Goal: Task Accomplishment & Management: Manage account settings

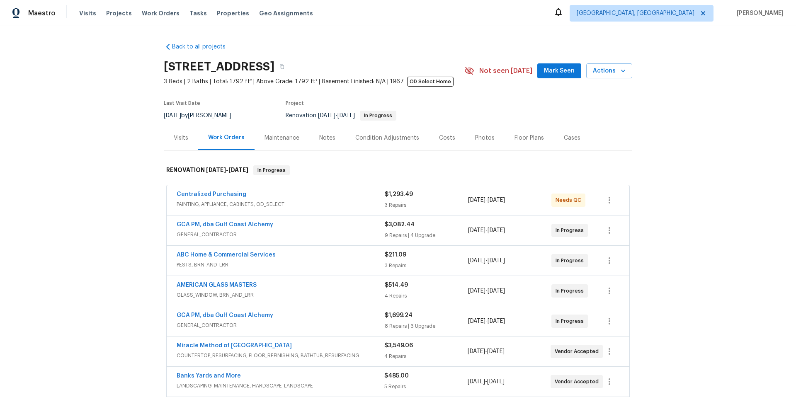
click at [549, 70] on span "Mark Seen" at bounding box center [559, 71] width 31 height 10
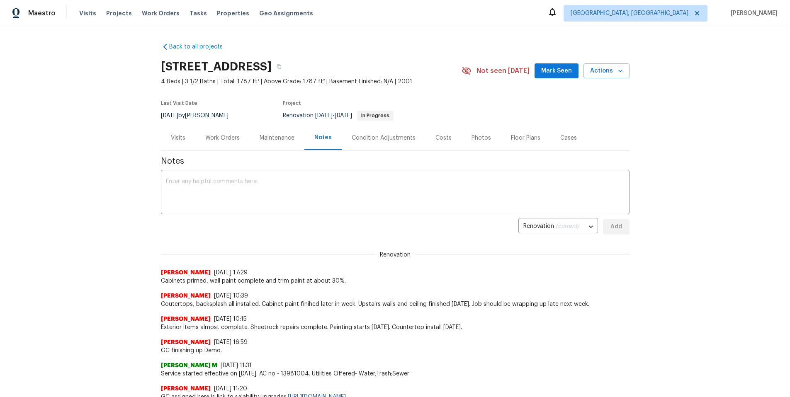
scroll to position [3, 0]
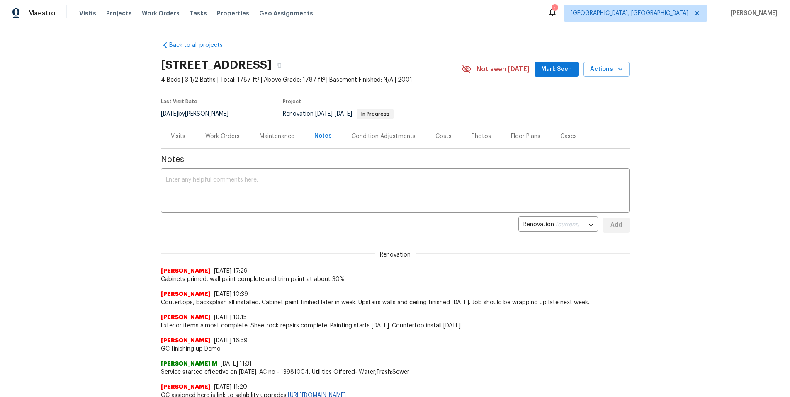
click at [226, 135] on div "Work Orders" at bounding box center [222, 136] width 34 height 8
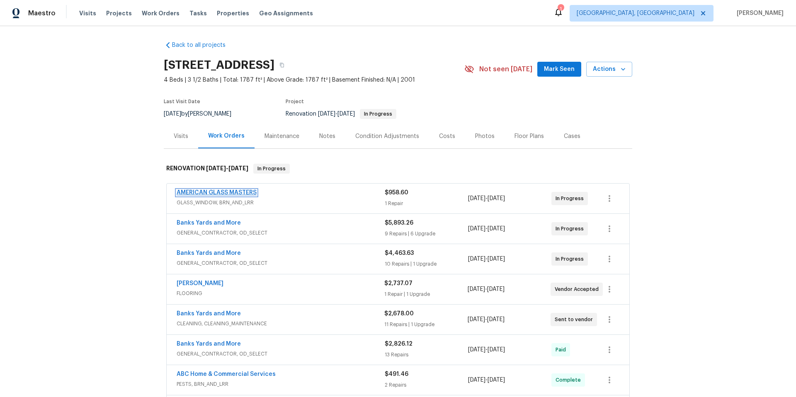
click at [231, 190] on link "AMERICAN GLASS MASTERS" at bounding box center [217, 193] width 80 height 6
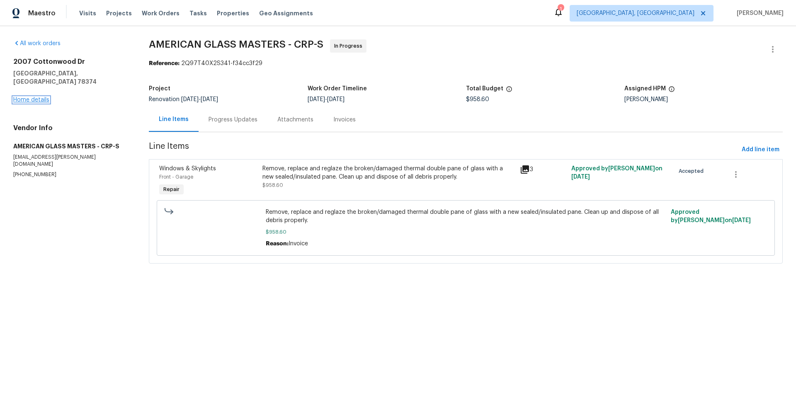
click at [40, 97] on link "Home details" at bounding box center [31, 100] width 36 height 6
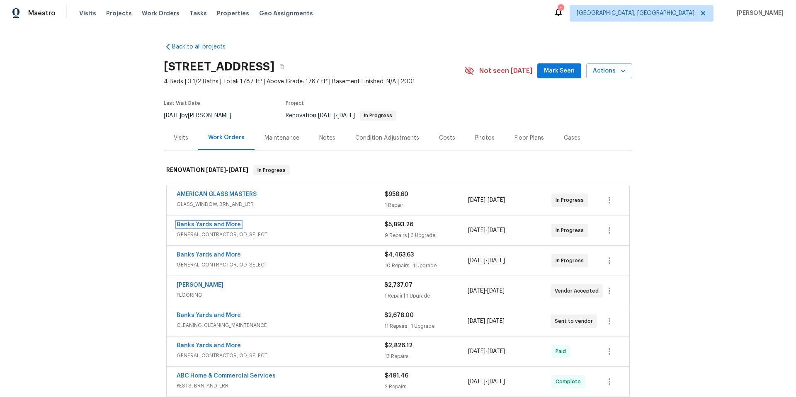
click at [214, 225] on link "Banks Yards and More" at bounding box center [209, 225] width 64 height 6
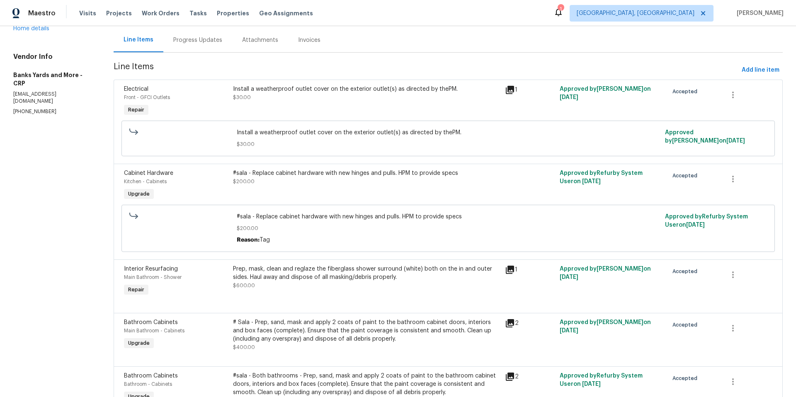
scroll to position [25, 0]
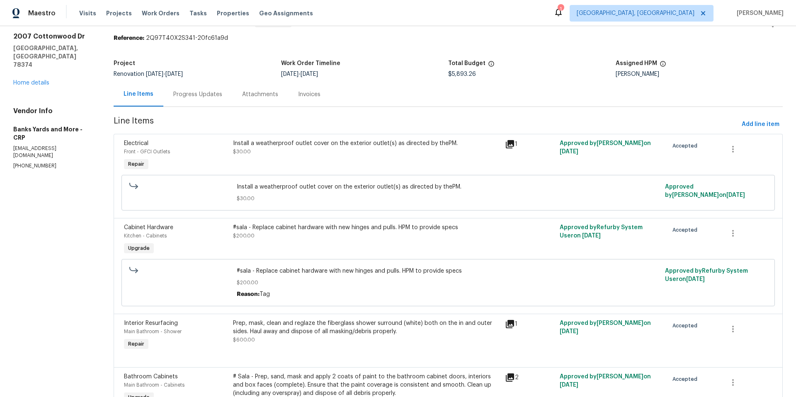
click at [288, 228] on div "#sala - Replace cabinet hardware with new hinges and pulls. HPM to provide specs" at bounding box center [366, 227] width 267 height 8
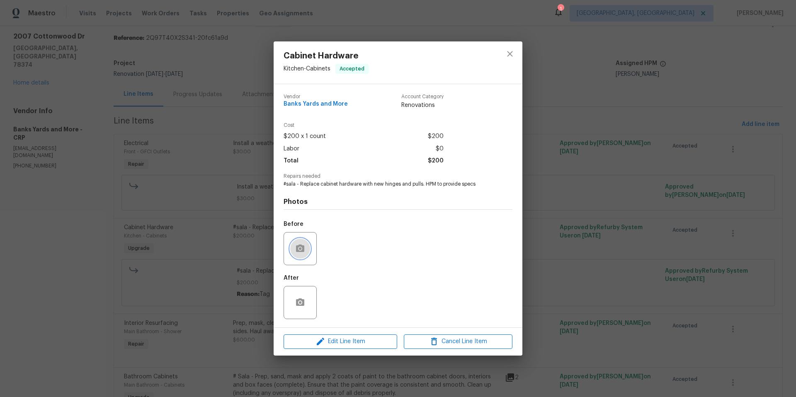
click at [302, 251] on icon "button" at bounding box center [300, 248] width 8 height 7
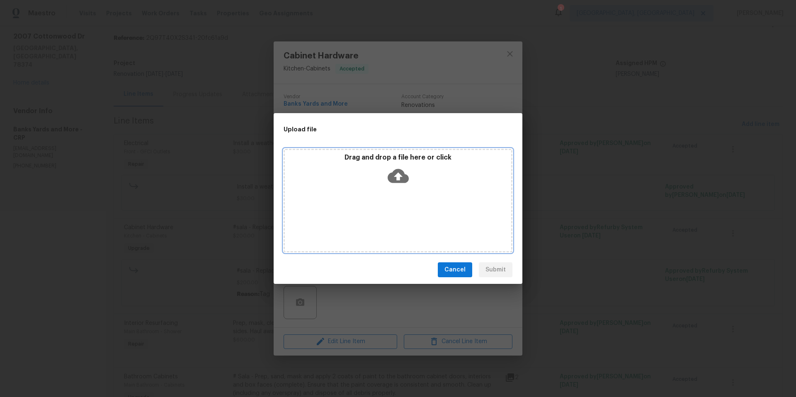
click at [393, 180] on icon at bounding box center [398, 176] width 21 height 14
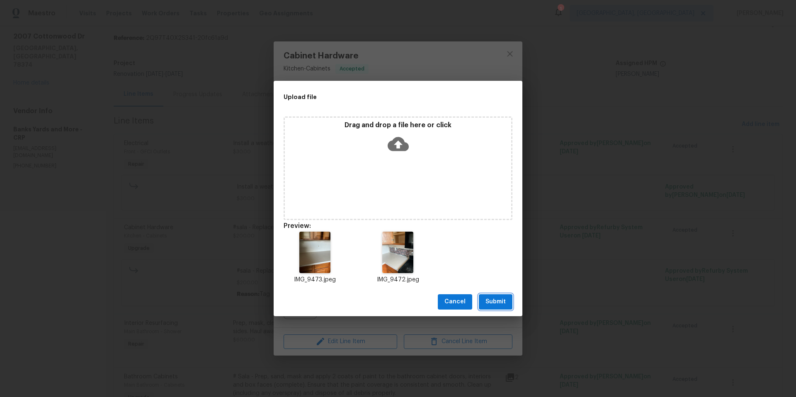
click at [506, 301] on button "Submit" at bounding box center [496, 301] width 34 height 15
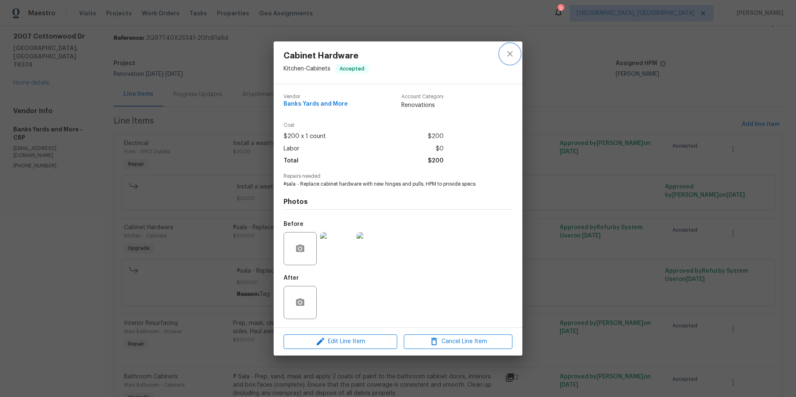
click at [505, 57] on icon "close" at bounding box center [510, 54] width 10 height 10
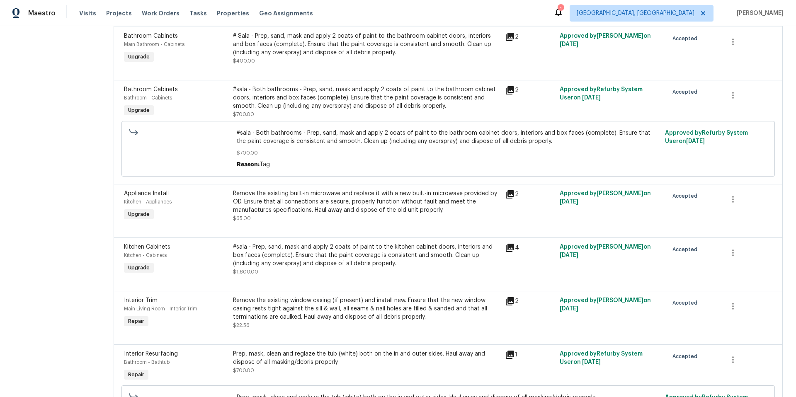
scroll to position [372, 0]
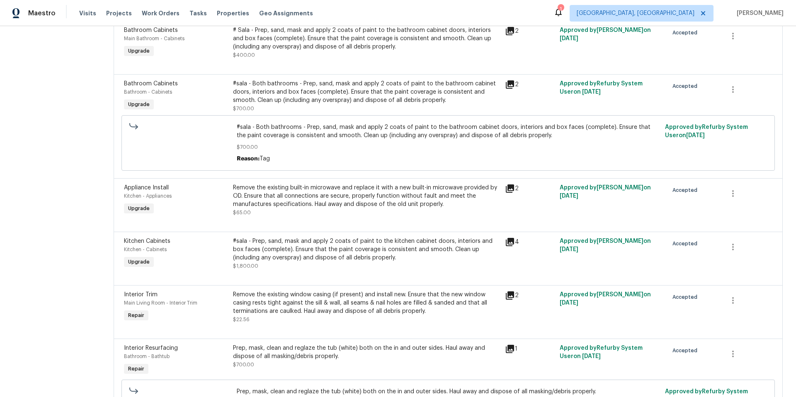
click at [314, 205] on div "Remove the existing built-in microwave and replace it with a new built-in micro…" at bounding box center [366, 196] width 267 height 25
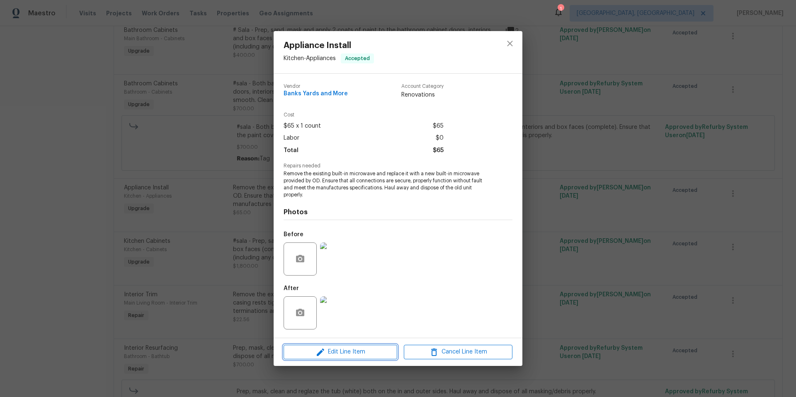
click at [348, 353] on span "Edit Line Item" at bounding box center [340, 352] width 109 height 10
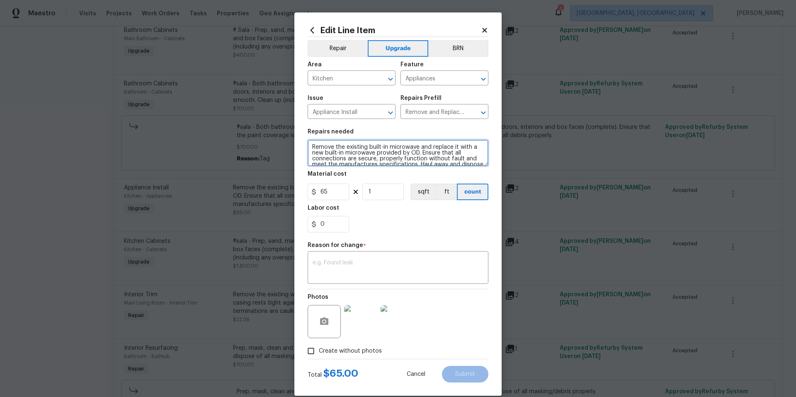
click at [308, 147] on textarea "Remove the existing built-in microwave and replace it with a new built-in micro…" at bounding box center [398, 153] width 181 height 27
type textarea "# sala Remove the existing built-in microwave and replace it with a new built-i…"
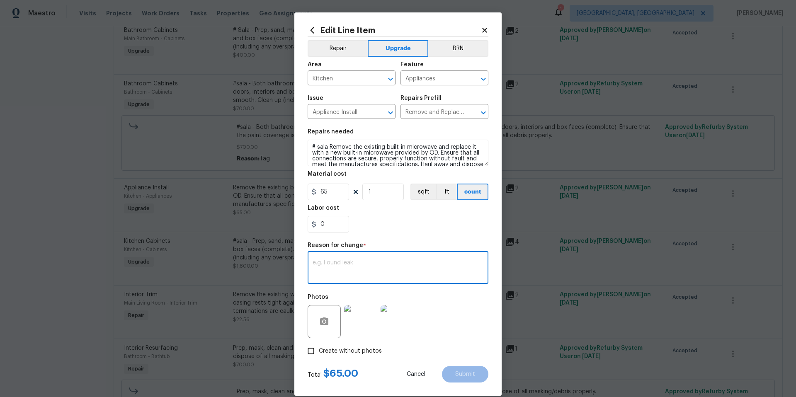
click at [354, 265] on textarea at bounding box center [398, 268] width 171 height 17
type textarea "tag"
click at [461, 378] on button "Submit" at bounding box center [465, 374] width 46 height 17
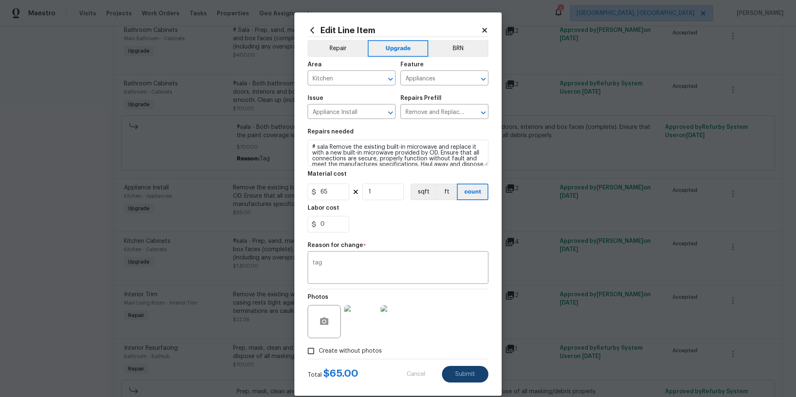
type textarea "Remove the existing built-in microwave and replace it with a new built-in micro…"
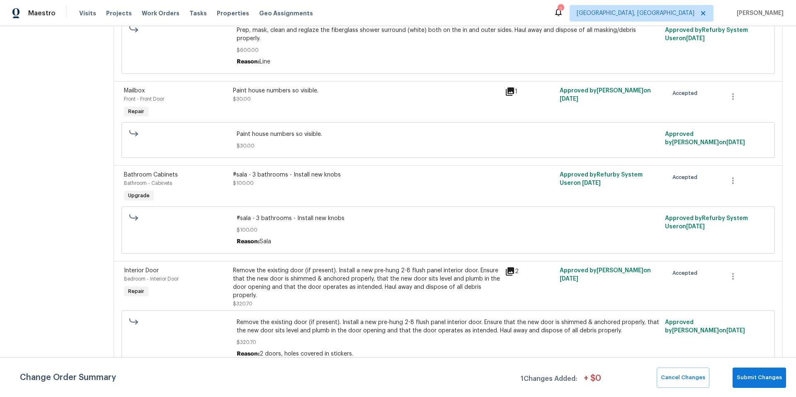
scroll to position [1019, 0]
click at [350, 182] on div "#sala - 3 bathrooms - Install new knobs $100.00" at bounding box center [367, 187] width 272 height 38
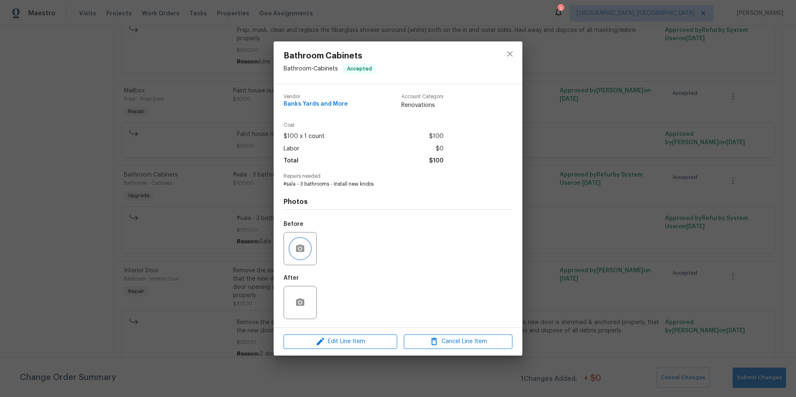
click at [304, 250] on icon "button" at bounding box center [300, 248] width 8 height 7
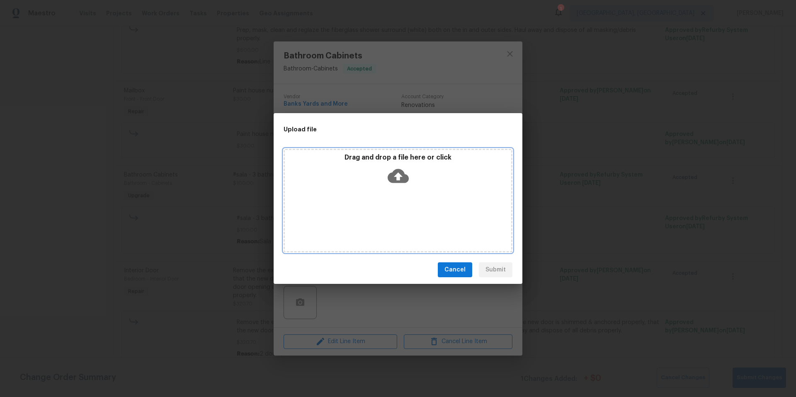
click at [399, 172] on icon at bounding box center [398, 176] width 21 height 14
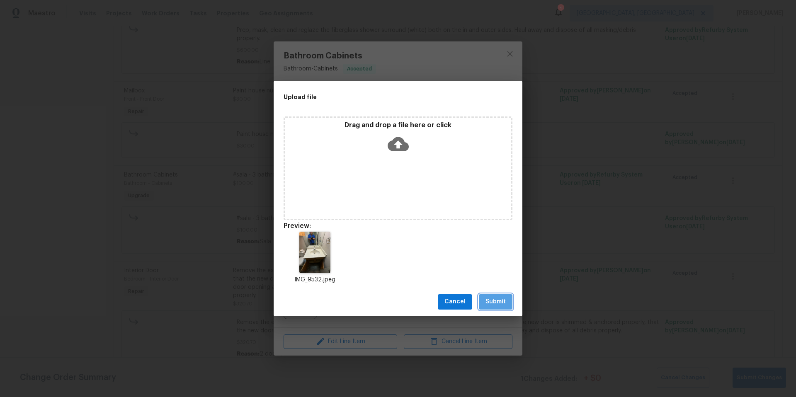
click at [503, 302] on span "Submit" at bounding box center [496, 302] width 20 height 10
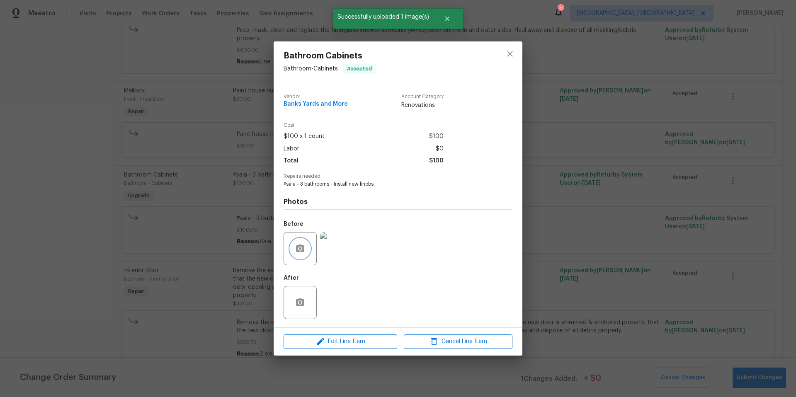
click at [303, 247] on icon "button" at bounding box center [300, 248] width 8 height 7
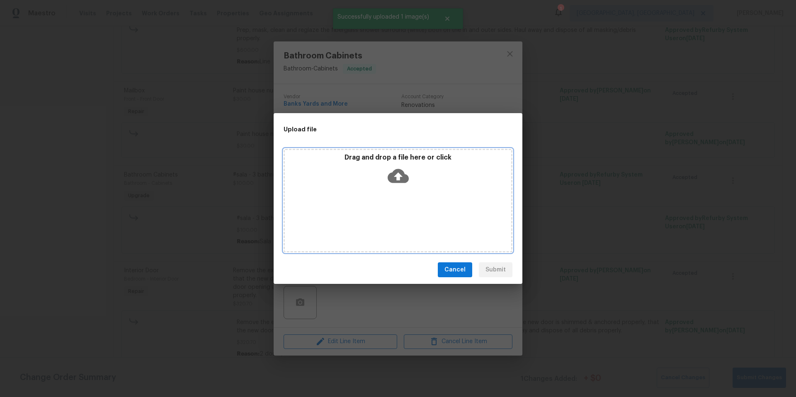
click at [395, 172] on icon at bounding box center [398, 176] width 21 height 14
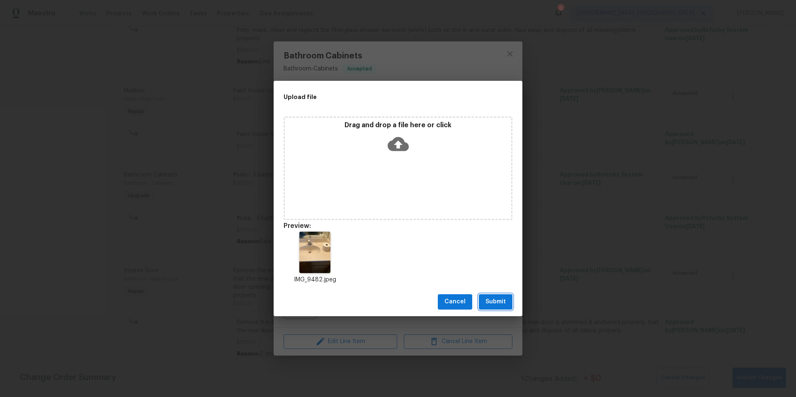
click at [506, 301] on button "Submit" at bounding box center [496, 301] width 34 height 15
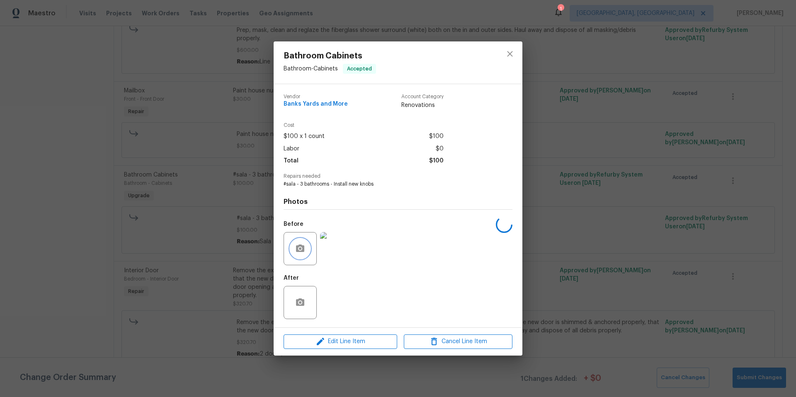
click at [302, 248] on icon "button" at bounding box center [300, 249] width 10 height 10
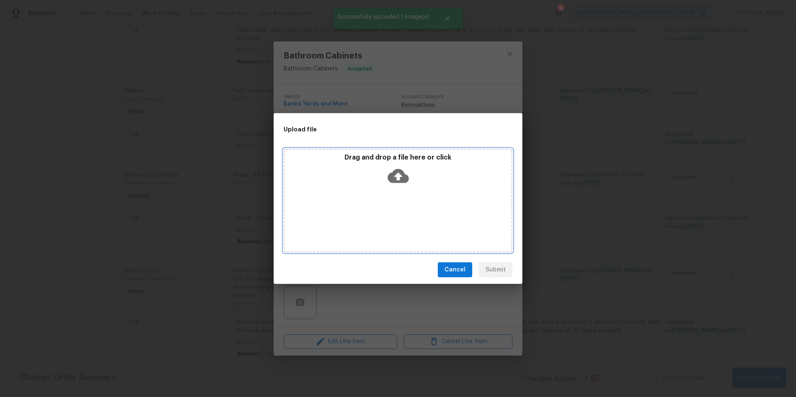
click at [399, 178] on icon at bounding box center [398, 175] width 21 height 21
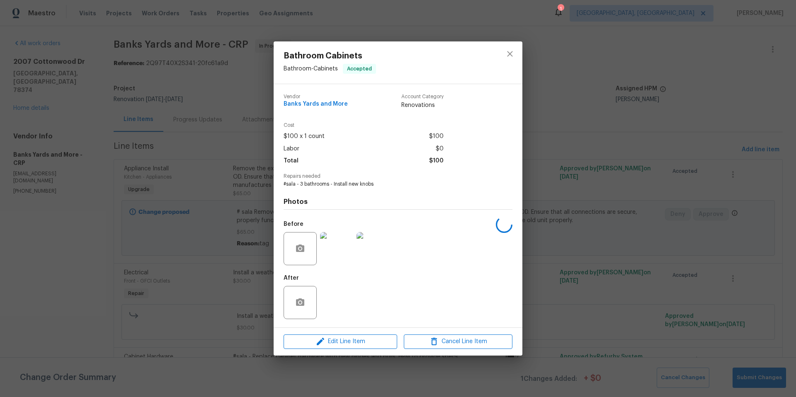
scroll to position [1019, 0]
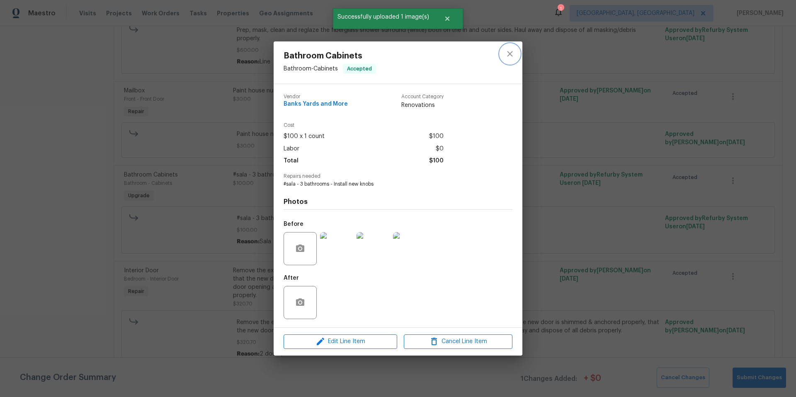
click at [514, 53] on icon "close" at bounding box center [510, 54] width 10 height 10
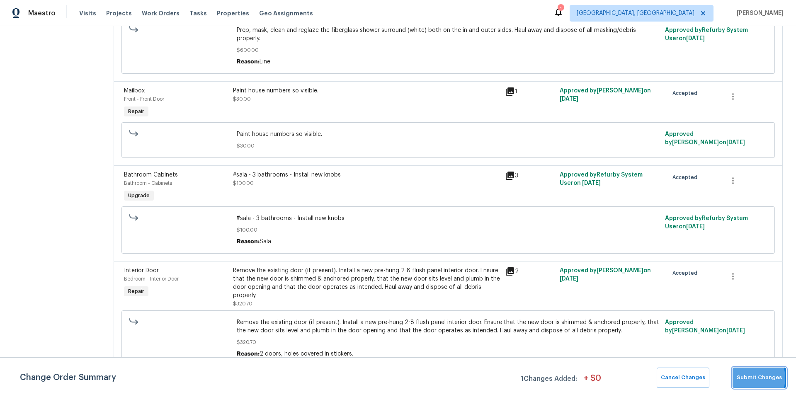
click at [746, 378] on span "Submit Changes" at bounding box center [759, 378] width 45 height 10
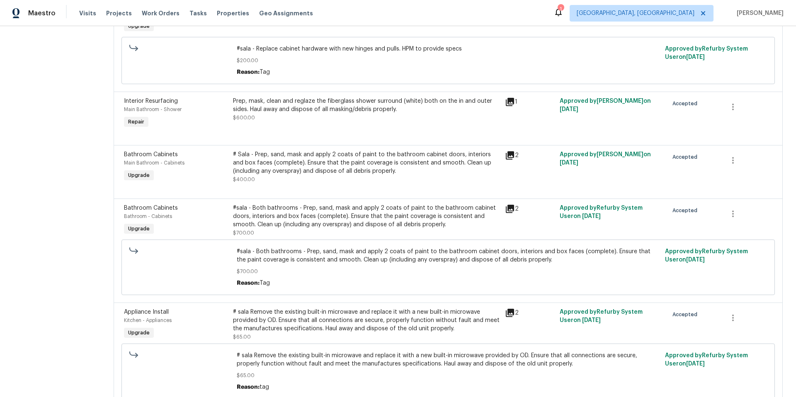
scroll to position [0, 0]
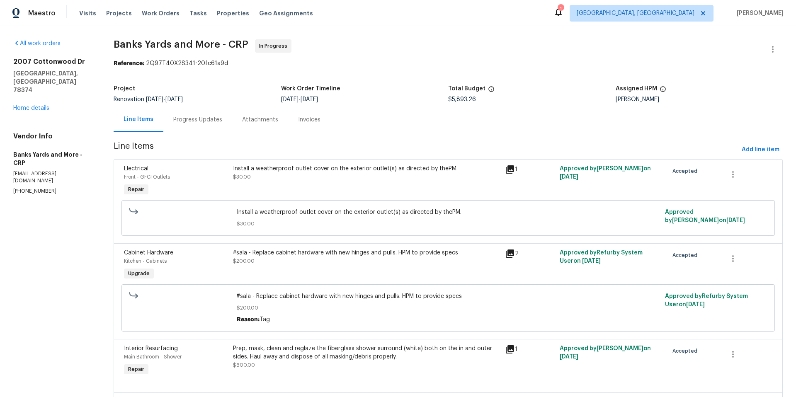
click at [14, 85] on div "2007 Cottonwood Dr Portland, TX 78374 Home details" at bounding box center [53, 85] width 80 height 55
click at [22, 105] on link "Home details" at bounding box center [31, 108] width 36 height 6
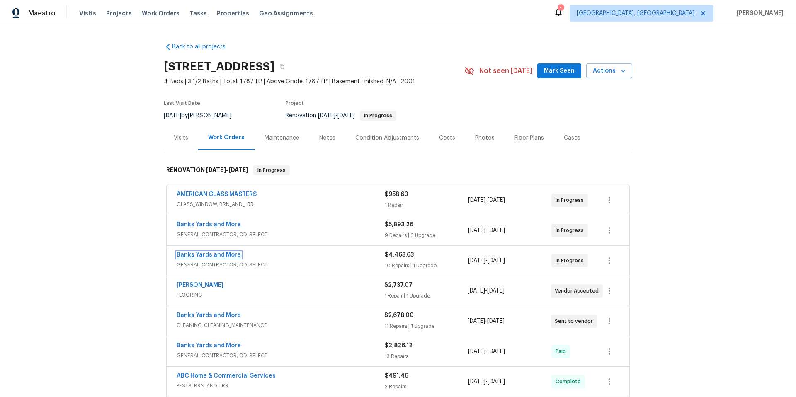
click at [209, 255] on link "Banks Yards and More" at bounding box center [209, 255] width 64 height 6
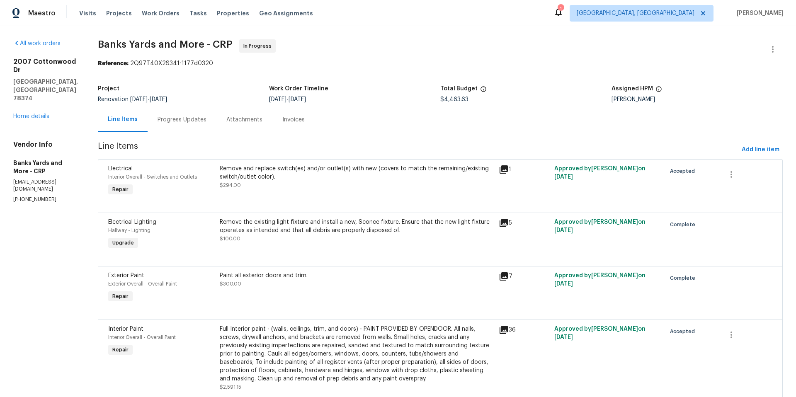
click at [299, 229] on div "Remove the existing light fixture and install a new, Sconce fixture. Ensure tha…" at bounding box center [357, 226] width 274 height 17
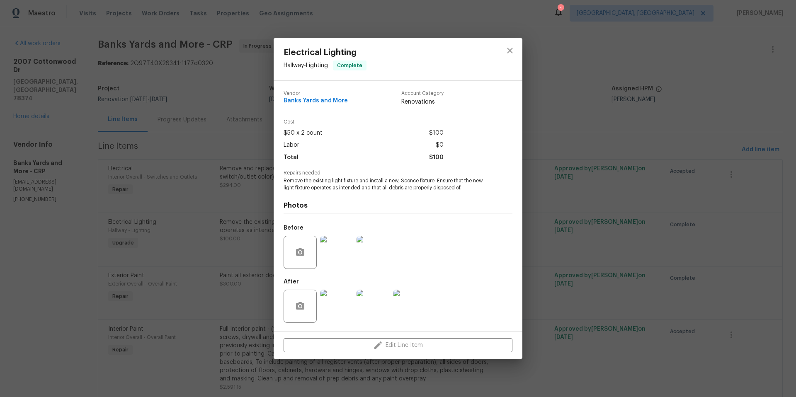
click at [401, 347] on div "Edit Line Item" at bounding box center [398, 346] width 249 height 28
click at [397, 344] on div "Edit Line Item" at bounding box center [398, 346] width 249 height 28
click at [397, 343] on div "Edit Line Item" at bounding box center [398, 346] width 249 height 28
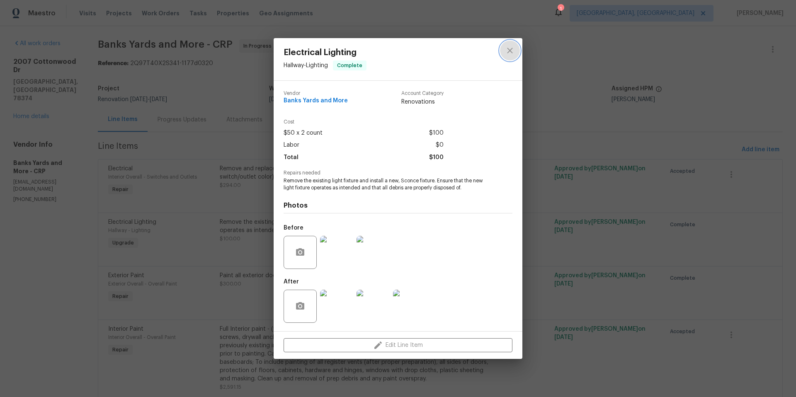
click at [513, 53] on icon "close" at bounding box center [510, 51] width 10 height 10
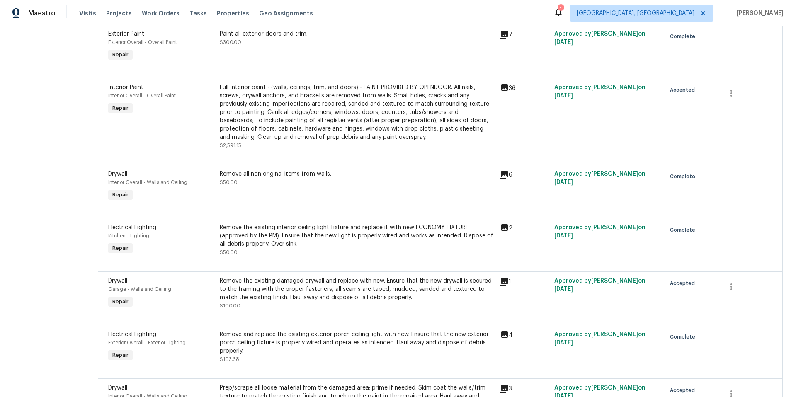
scroll to position [195, 0]
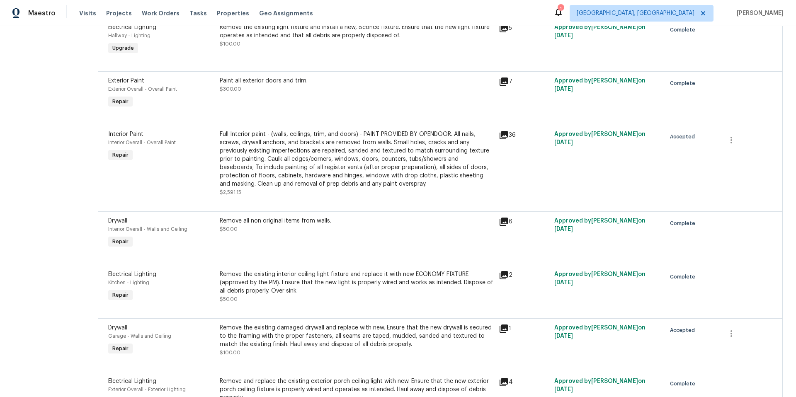
click at [277, 284] on div "Remove the existing interior ceiling light fixture and replace it with new ECON…" at bounding box center [357, 282] width 274 height 25
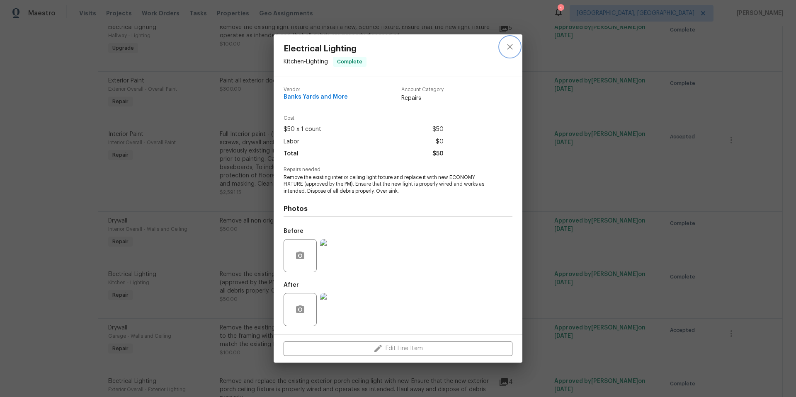
click at [510, 46] on icon "close" at bounding box center [509, 46] width 5 height 5
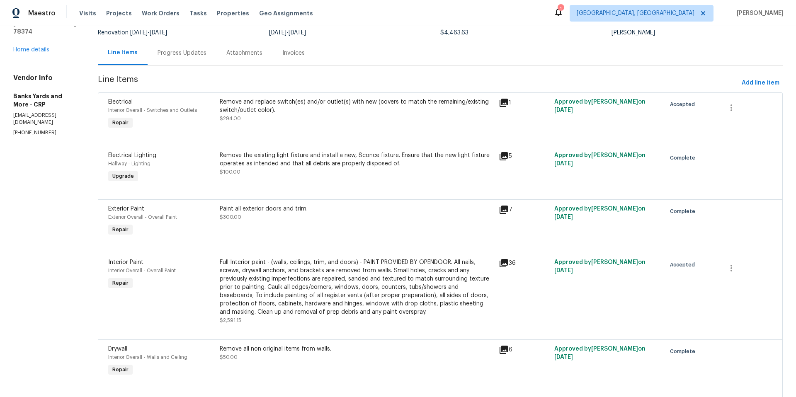
scroll to position [0, 0]
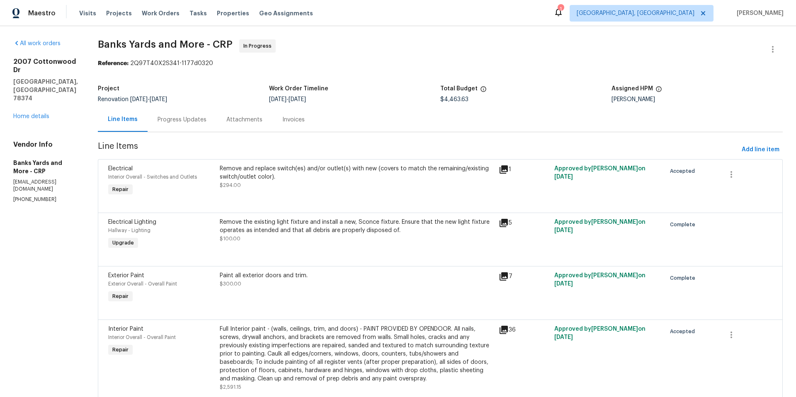
click at [300, 179] on div "Remove and replace switch(es) and/or outlet(s) with new (covers to match the re…" at bounding box center [357, 173] width 274 height 17
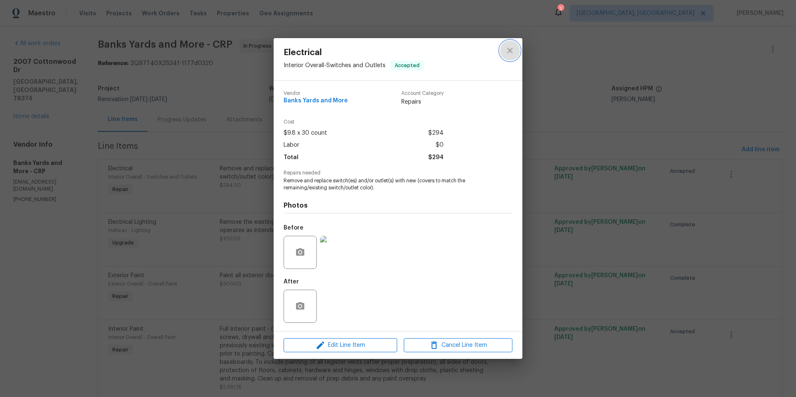
click at [512, 50] on icon "close" at bounding box center [510, 51] width 10 height 10
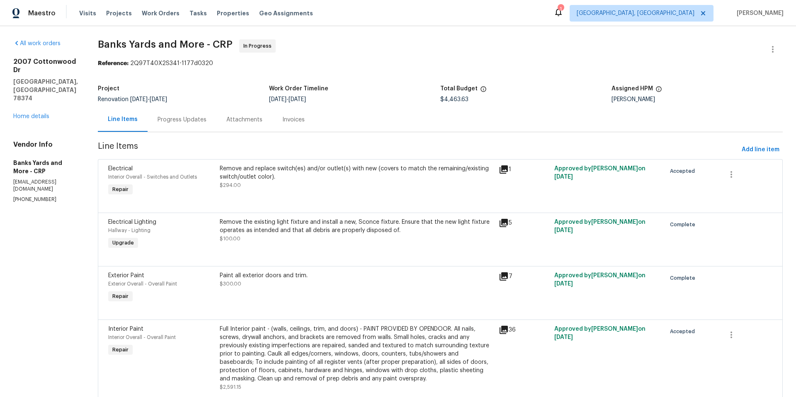
click at [264, 233] on div "Remove the existing light fixture and install a new, Sconce fixture. Ensure tha…" at bounding box center [357, 226] width 274 height 17
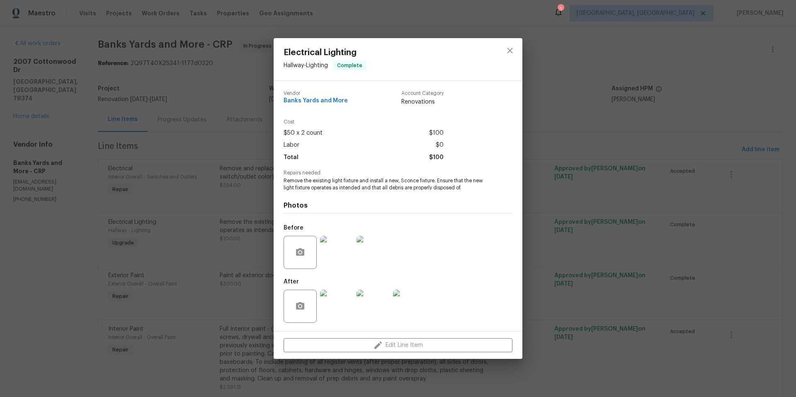
click at [436, 346] on div "Edit Line Item" at bounding box center [398, 346] width 249 height 28
click at [514, 55] on icon "close" at bounding box center [510, 51] width 10 height 10
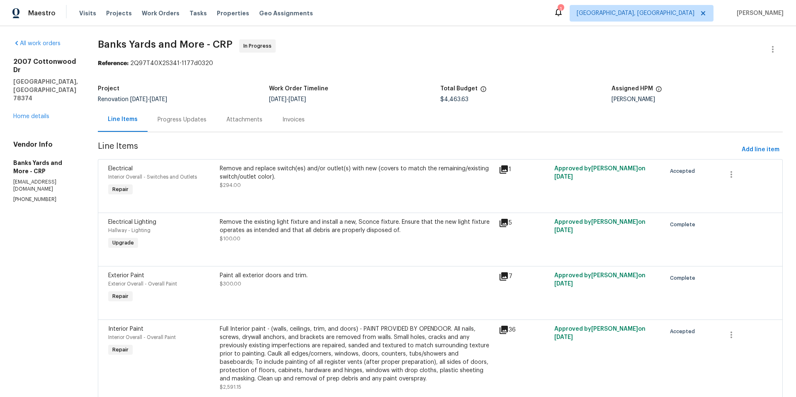
click at [291, 277] on div "Paint all exterior doors and trim." at bounding box center [357, 276] width 274 height 8
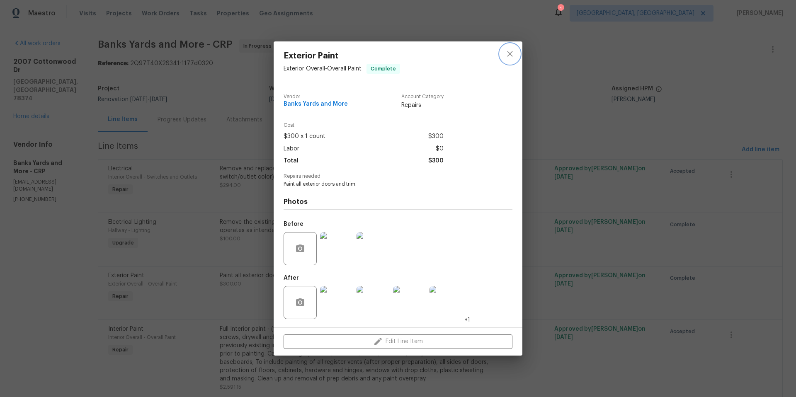
click at [509, 59] on button "close" at bounding box center [510, 54] width 20 height 20
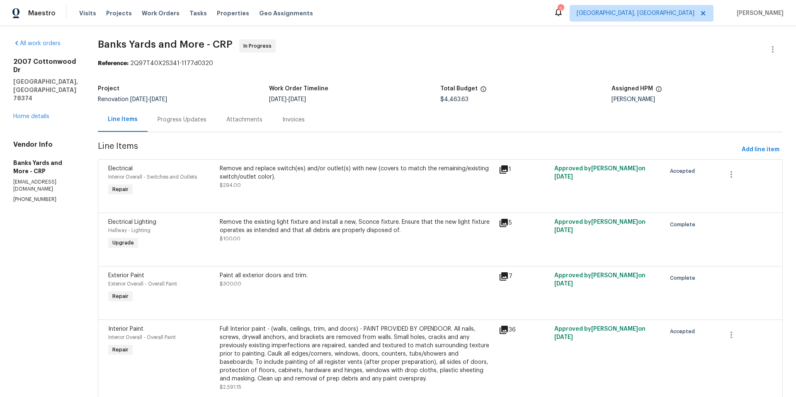
click at [380, 348] on div "Full Interior paint - (walls, ceilings, trim, and doors) - PAINT PROVIDED BY OP…" at bounding box center [357, 354] width 274 height 58
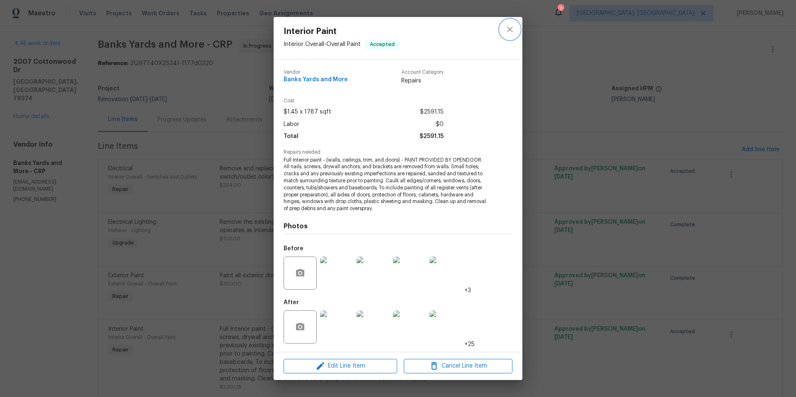
click at [505, 32] on icon "close" at bounding box center [510, 29] width 10 height 10
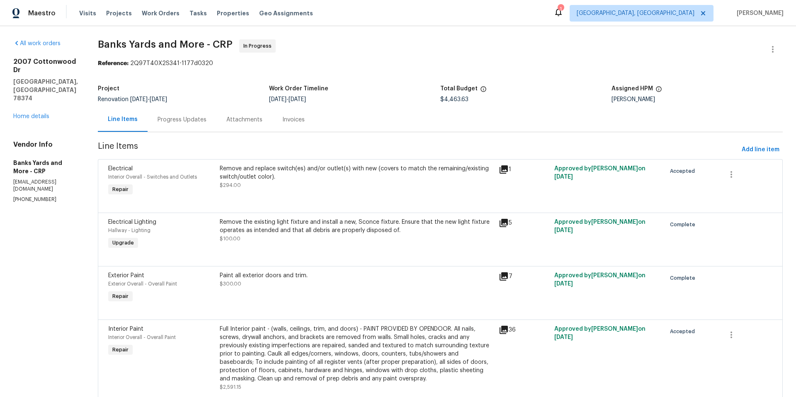
click at [648, 237] on div "Approved by Steven Rosas on 9/12/2025" at bounding box center [608, 235] width 112 height 38
click at [742, 230] on div at bounding box center [747, 235] width 56 height 38
drag, startPoint x: 736, startPoint y: 281, endPoint x: 739, endPoint y: 272, distance: 9.3
click at [737, 279] on div at bounding box center [747, 288] width 56 height 38
click at [32, 114] on link "Home details" at bounding box center [31, 117] width 36 height 6
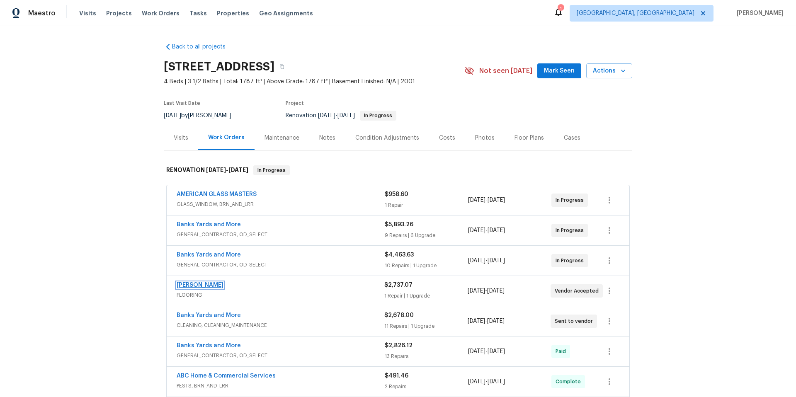
click at [200, 285] on link "[PERSON_NAME]" at bounding box center [200, 285] width 47 height 6
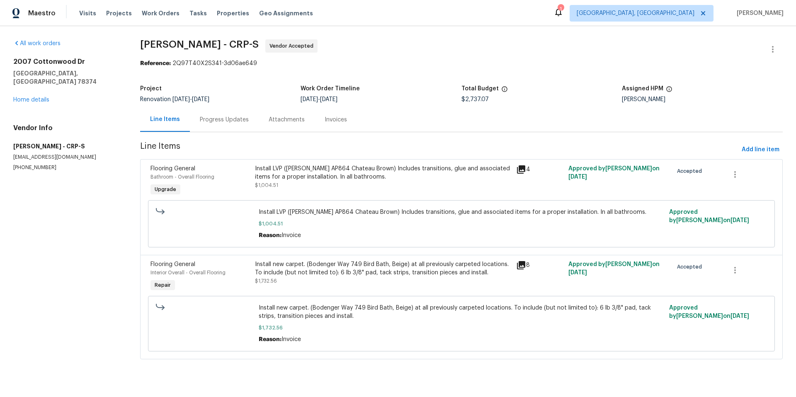
click at [300, 179] on div "Install LVP (Knighton AP864 Chateau Brown) Includes transitions, glue and assoc…" at bounding box center [383, 173] width 256 height 17
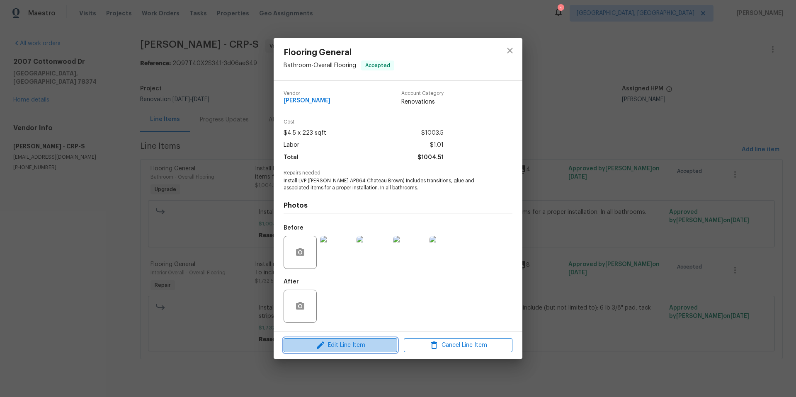
click at [343, 345] on span "Edit Line Item" at bounding box center [340, 345] width 109 height 10
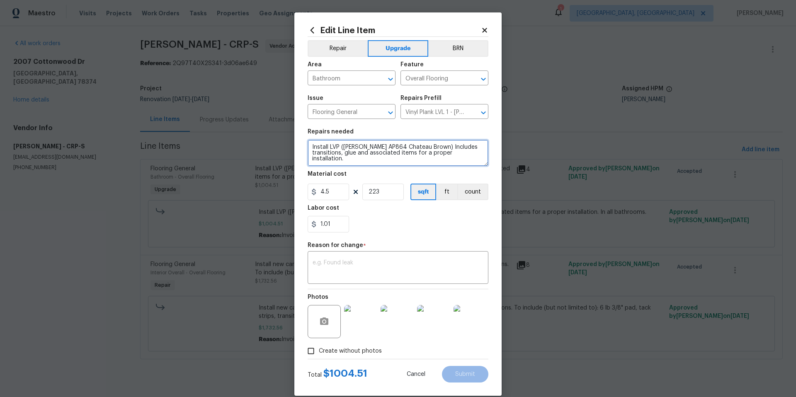
click at [309, 146] on textarea "Install LVP (Knighton AP864 Chateau Brown) Includes transitions, glue and assoc…" at bounding box center [398, 153] width 181 height 27
type textarea "# sala Install LVP (Knighton AP864 Chateau Brown) Includes transitions, glue an…"
click at [344, 261] on textarea at bounding box center [398, 268] width 171 height 17
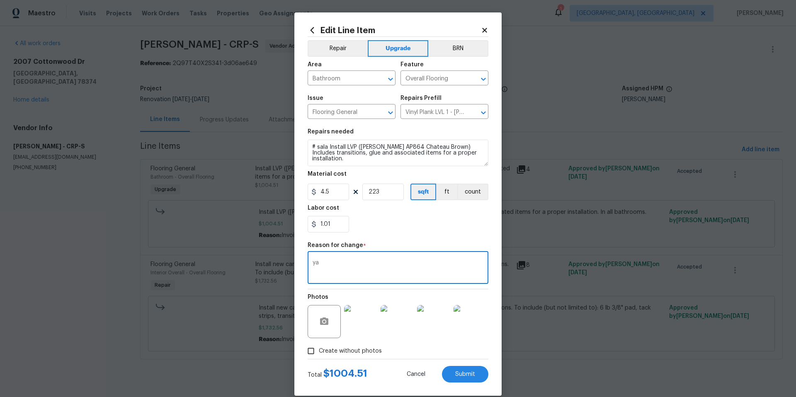
type textarea "y"
type textarea "tag"
click at [457, 371] on span "Submit" at bounding box center [465, 374] width 20 height 6
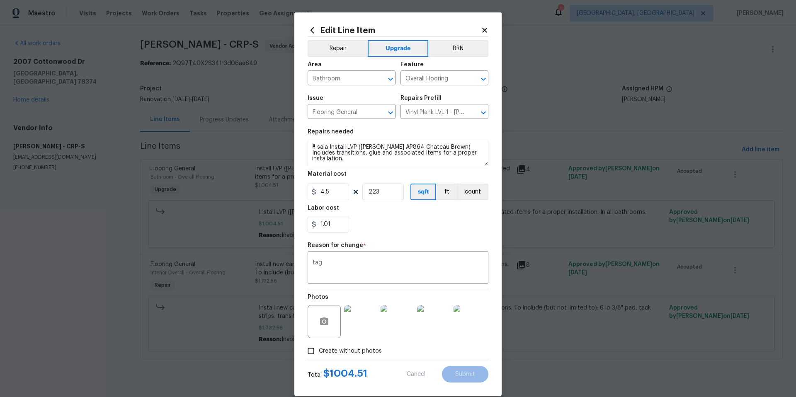
type textarea "Install LVP (Knighton AP864 Chateau Brown) Includes transitions, glue and assoc…"
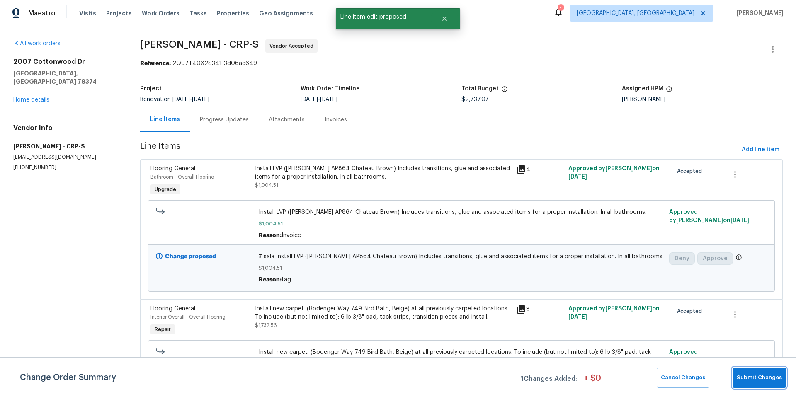
click at [745, 384] on button "Submit Changes" at bounding box center [759, 378] width 53 height 20
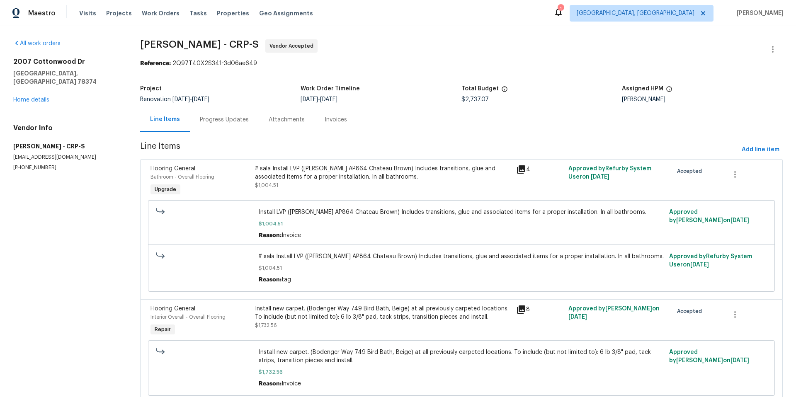
scroll to position [2, 0]
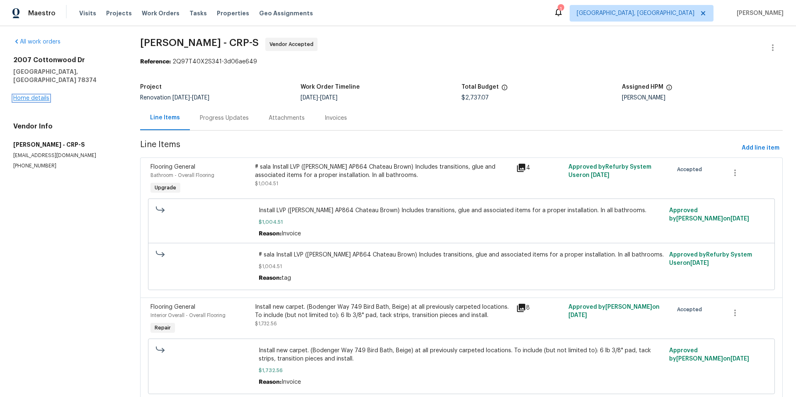
click at [44, 95] on link "Home details" at bounding box center [31, 98] width 36 height 6
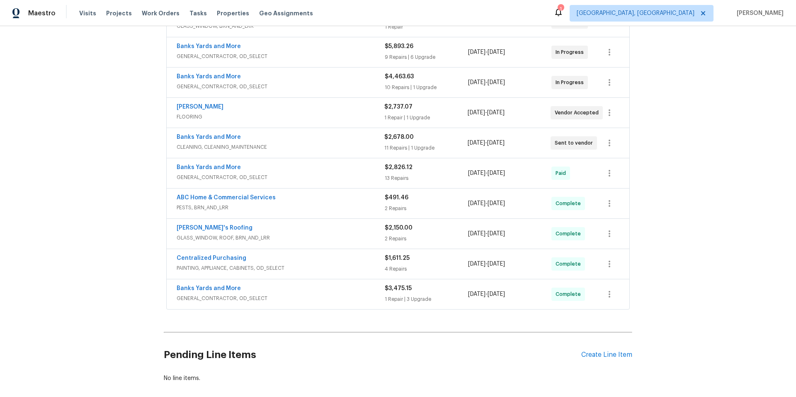
scroll to position [179, 0]
click at [216, 134] on link "Banks Yards and More" at bounding box center [209, 137] width 64 height 6
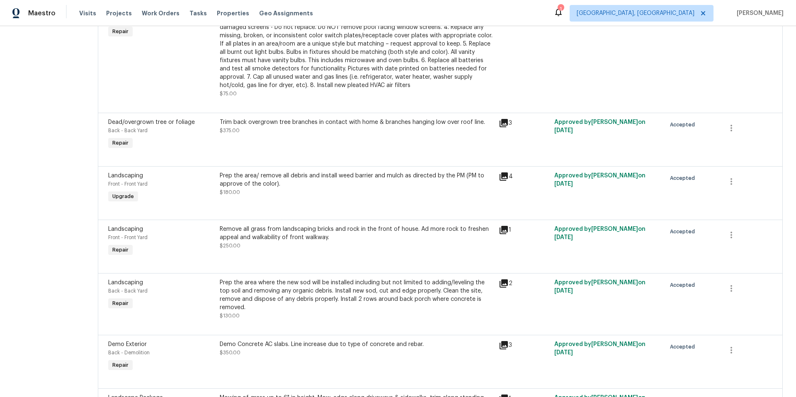
scroll to position [474, 0]
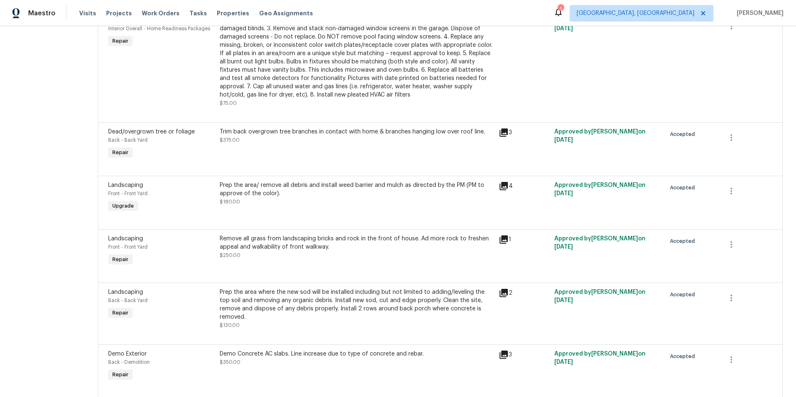
click at [300, 197] on div "Prep the area/ remove all debris and install weed barrier and mulch as directed…" at bounding box center [357, 189] width 274 height 17
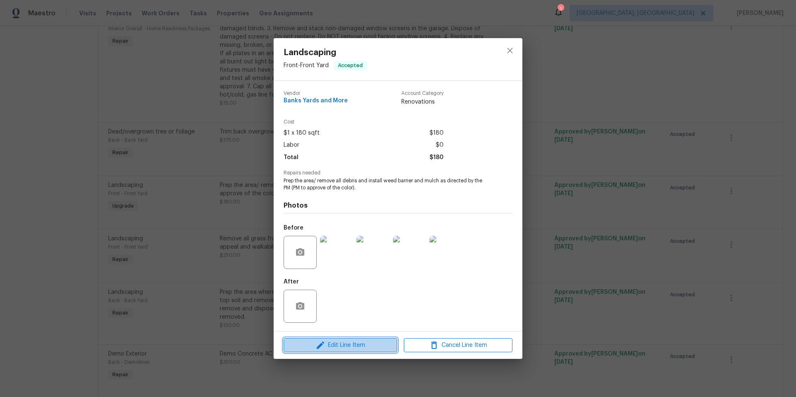
click at [348, 351] on button "Edit Line Item" at bounding box center [341, 345] width 114 height 15
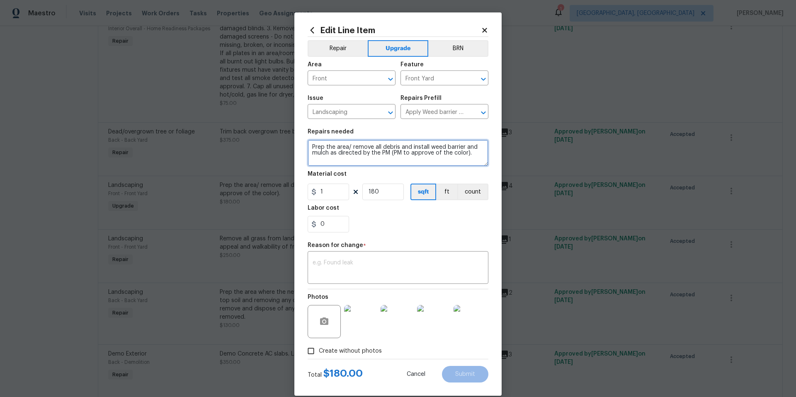
click at [308, 144] on textarea "Prep the area/ remove all debris and install weed barrier and mulch as directed…" at bounding box center [398, 153] width 181 height 27
click at [314, 148] on textarea "# sala Prep the area/ remove all debris and install weed barrier and mulch as d…" at bounding box center [398, 153] width 181 height 27
type textarea "#sala Prep the area/ remove all debris and install weed barrier and mulch as di…"
click at [340, 268] on textarea at bounding box center [398, 268] width 171 height 17
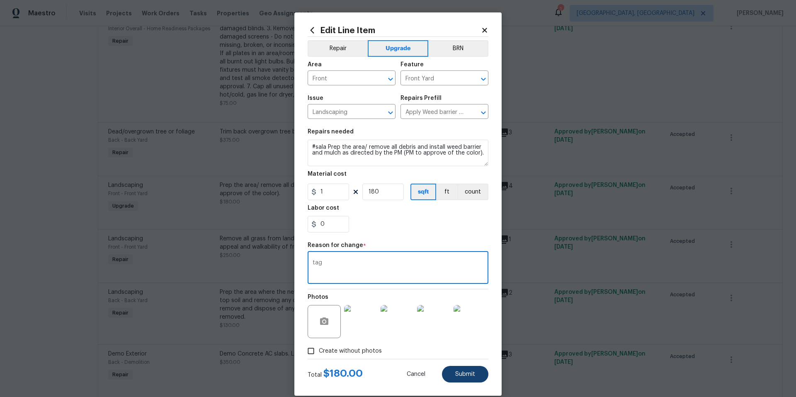
type textarea "tag"
click at [470, 380] on button "Submit" at bounding box center [465, 374] width 46 height 17
type textarea "Prep the area/ remove all debris and install weed barrier and mulch as directed…"
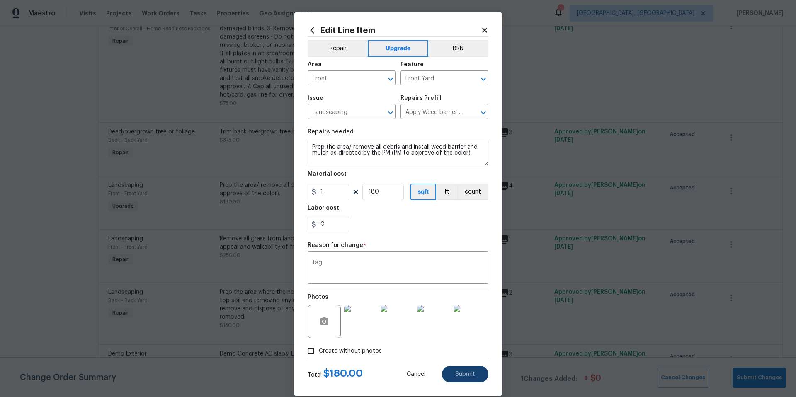
scroll to position [0, 0]
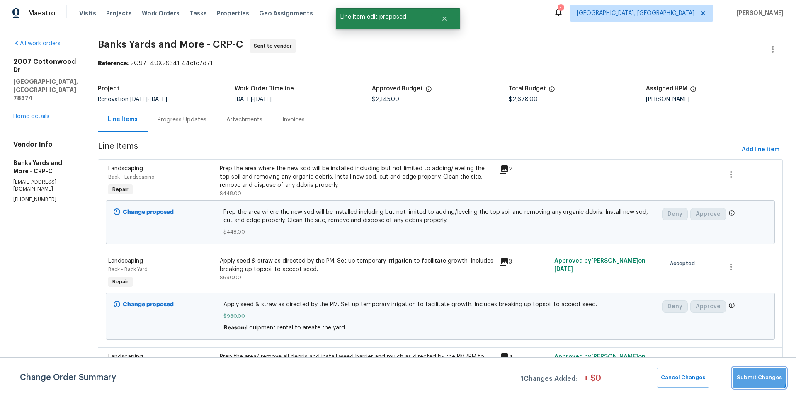
click at [756, 376] on span "Submit Changes" at bounding box center [759, 378] width 45 height 10
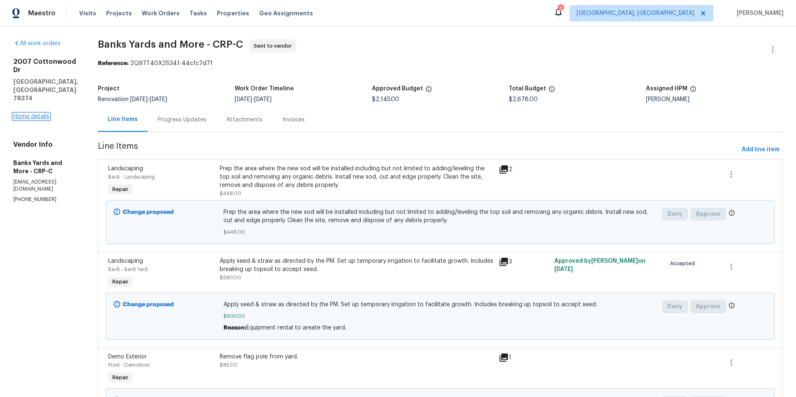
click at [25, 114] on link "Home details" at bounding box center [31, 117] width 36 height 6
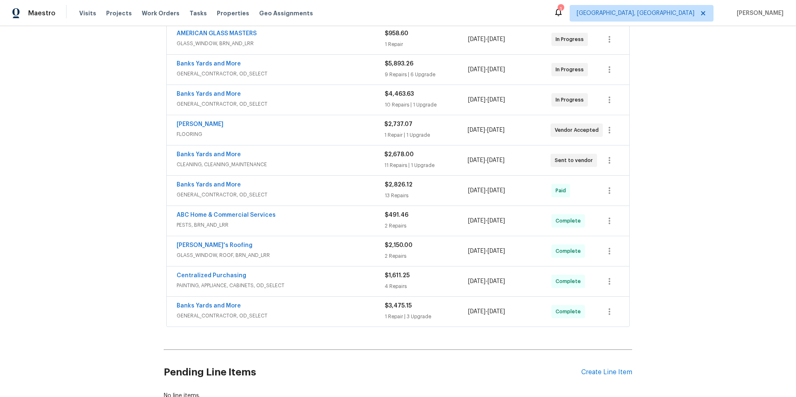
scroll to position [163, 0]
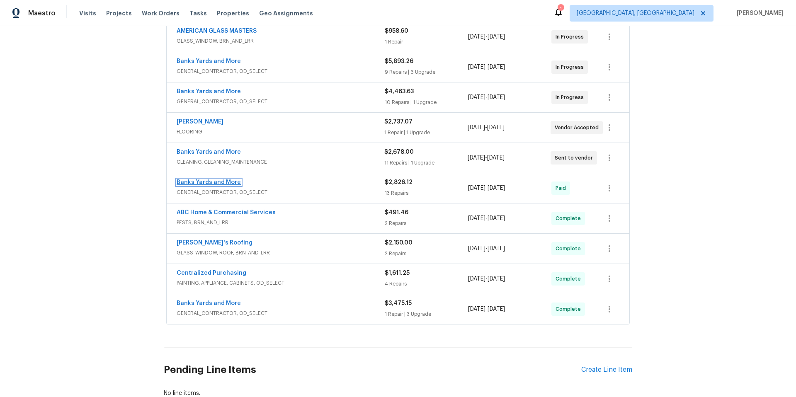
click at [211, 182] on link "Banks Yards and More" at bounding box center [209, 183] width 64 height 6
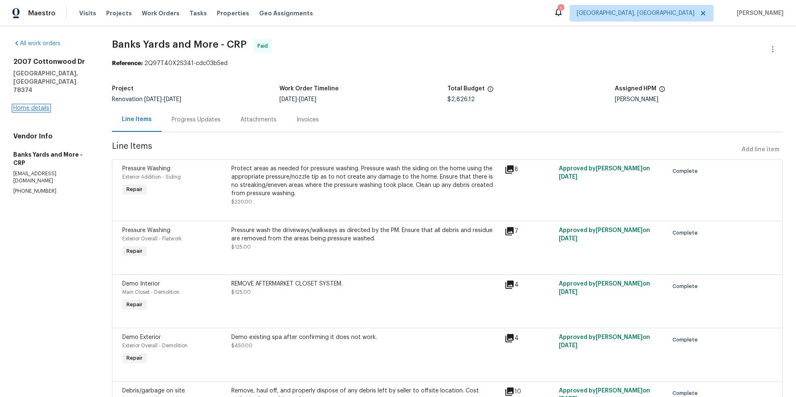
click at [39, 105] on link "Home details" at bounding box center [31, 108] width 36 height 6
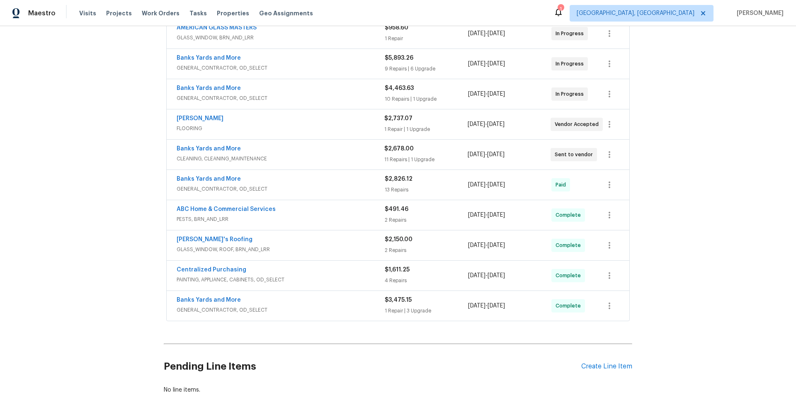
scroll to position [226, 0]
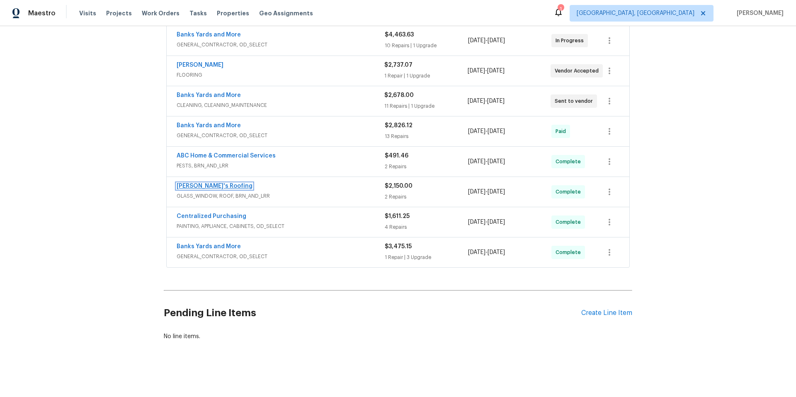
click at [201, 183] on link "[PERSON_NAME]'s Roofing" at bounding box center [215, 186] width 76 height 6
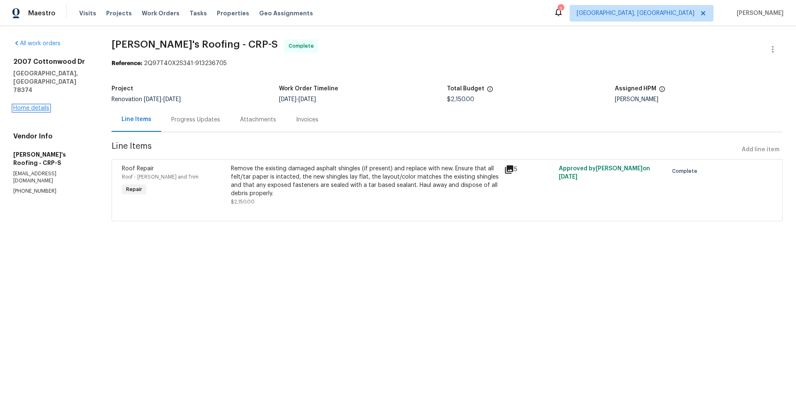
click at [28, 105] on link "Home details" at bounding box center [31, 108] width 36 height 6
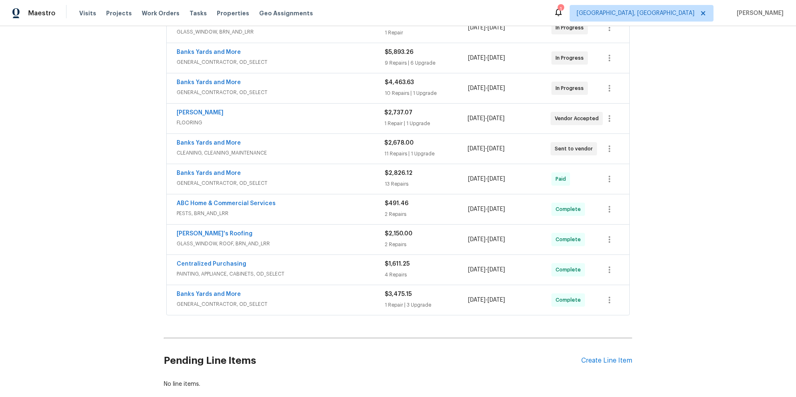
scroll to position [226, 0]
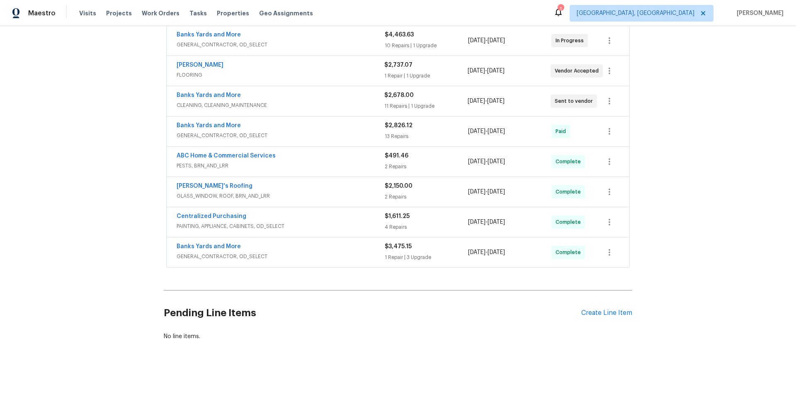
click at [188, 245] on div "Banks Yards and More" at bounding box center [281, 248] width 208 height 10
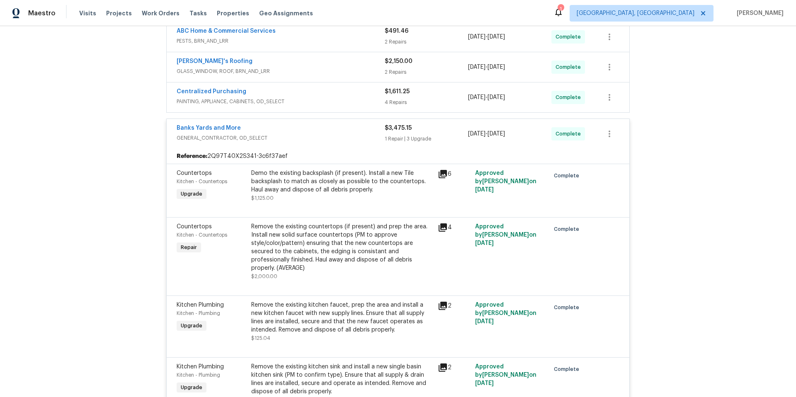
scroll to position [306, 0]
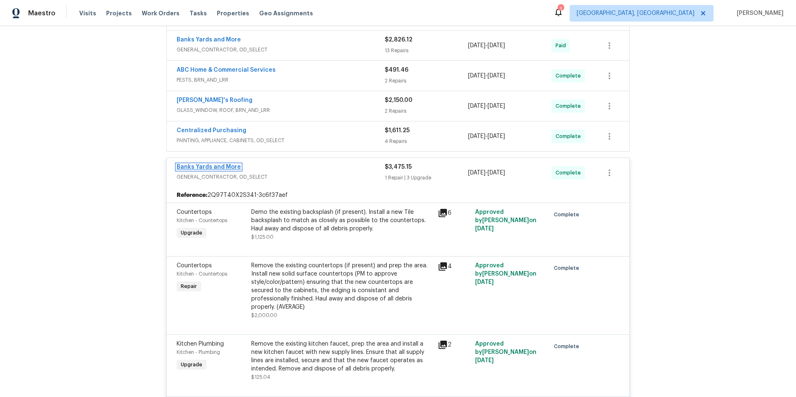
click at [187, 167] on link "Banks Yards and More" at bounding box center [209, 167] width 64 height 6
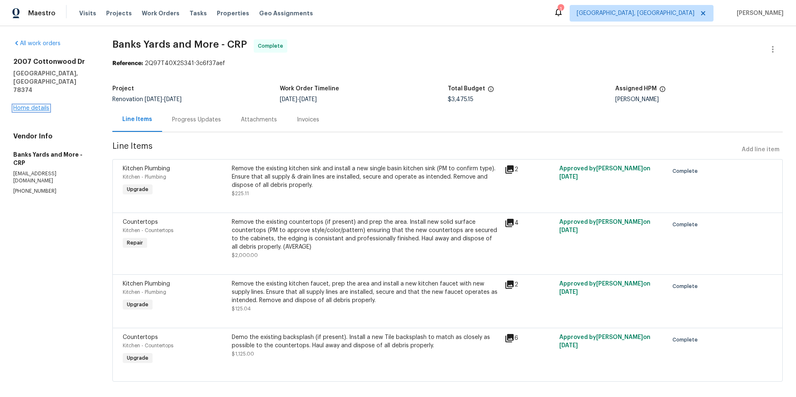
click at [28, 105] on link "Home details" at bounding box center [31, 108] width 36 height 6
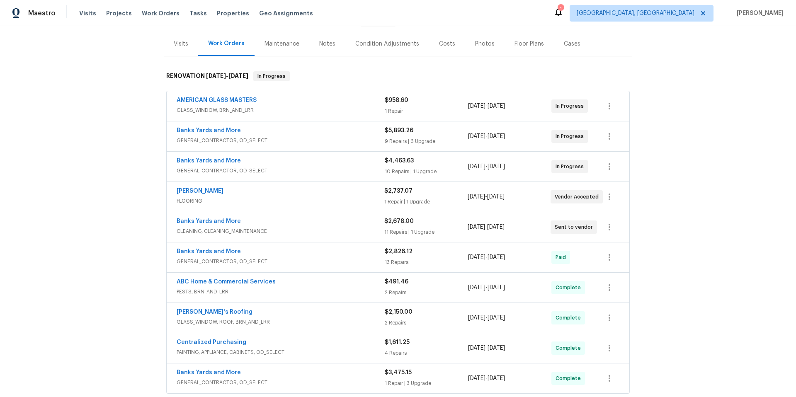
scroll to position [226, 0]
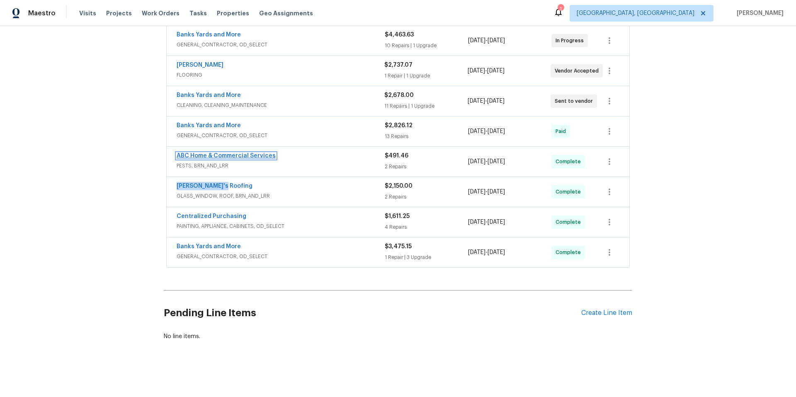
click at [252, 153] on link "ABC Home & Commercial Services" at bounding box center [226, 156] width 99 height 6
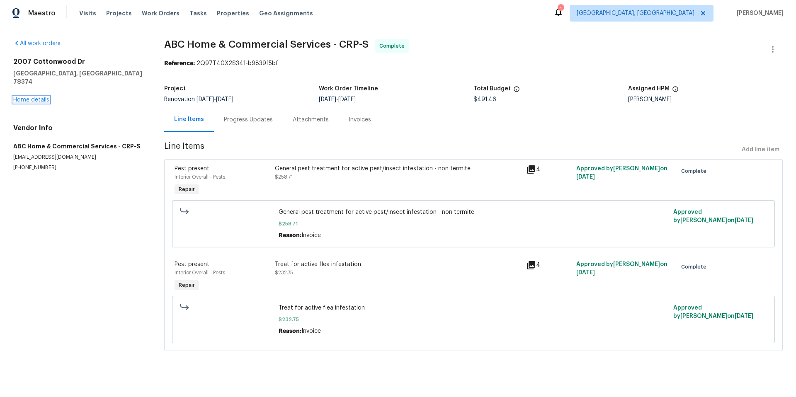
click at [44, 97] on link "Home details" at bounding box center [31, 100] width 36 height 6
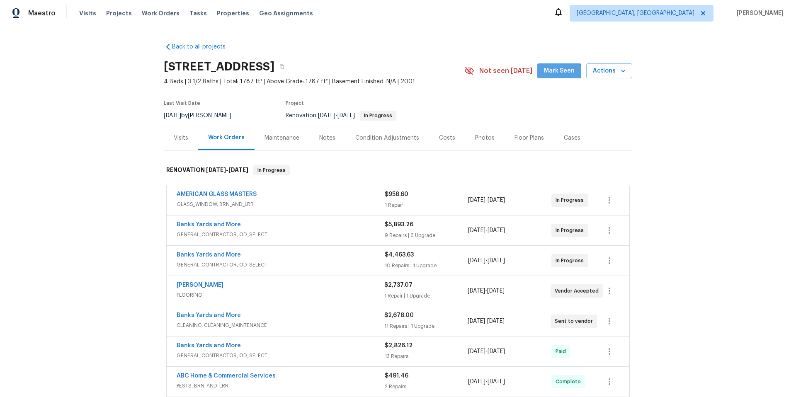
click at [547, 72] on span "Mark Seen" at bounding box center [559, 71] width 31 height 10
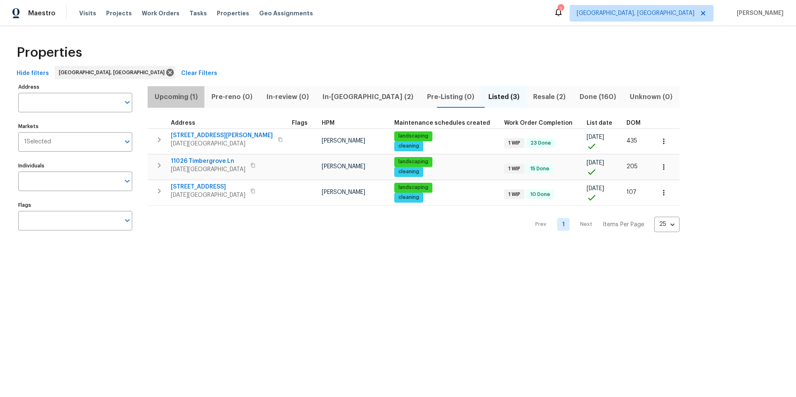
click at [174, 95] on span "Upcoming (1)" at bounding box center [176, 97] width 47 height 12
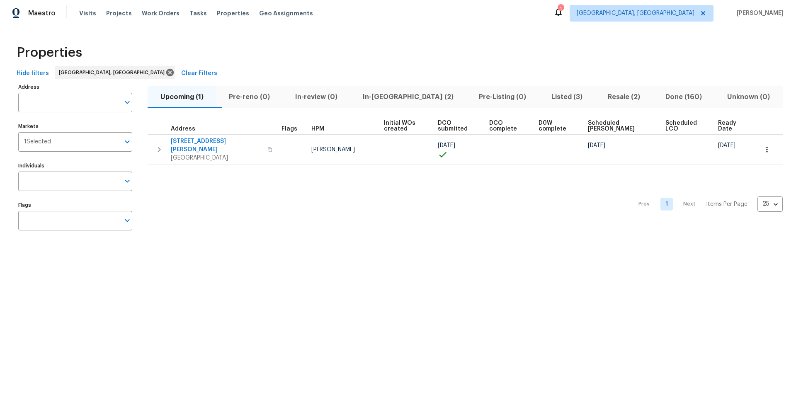
click at [389, 99] on span "In-reno (2)" at bounding box center [408, 97] width 106 height 12
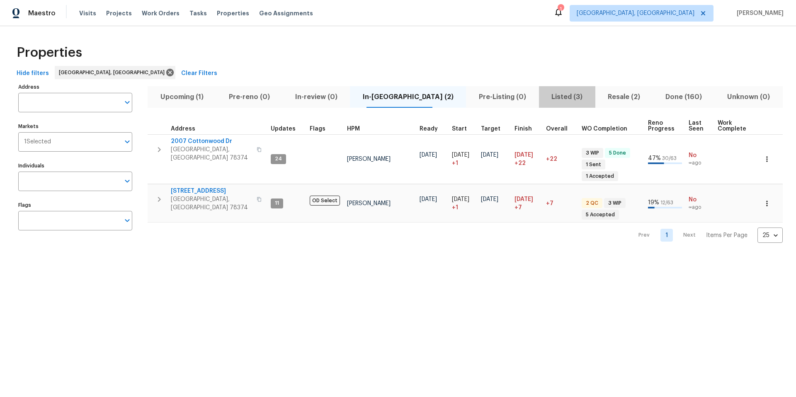
click at [544, 97] on span "Listed (3)" at bounding box center [567, 97] width 46 height 12
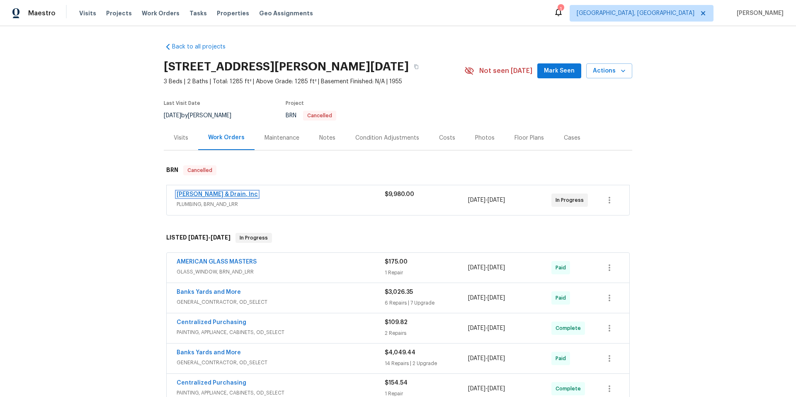
click at [210, 192] on link "[PERSON_NAME] & Drain, Inc" at bounding box center [217, 195] width 81 height 6
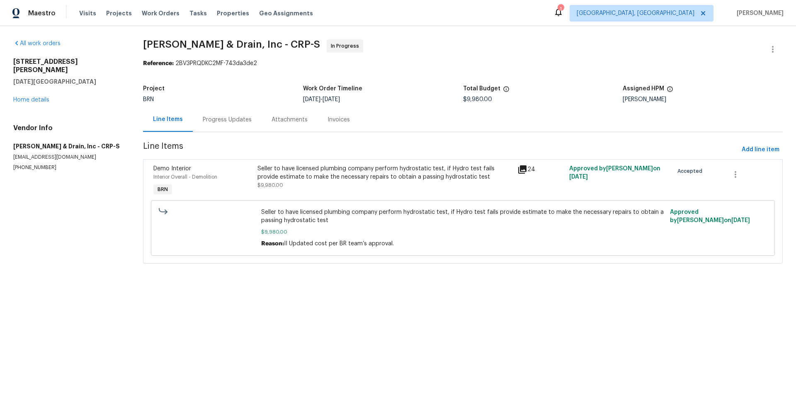
click at [219, 119] on div "Progress Updates" at bounding box center [227, 120] width 49 height 8
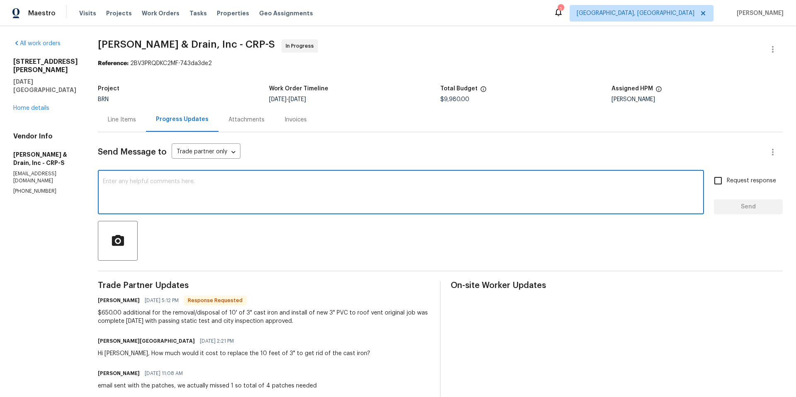
click at [162, 188] on textarea at bounding box center [401, 193] width 596 height 29
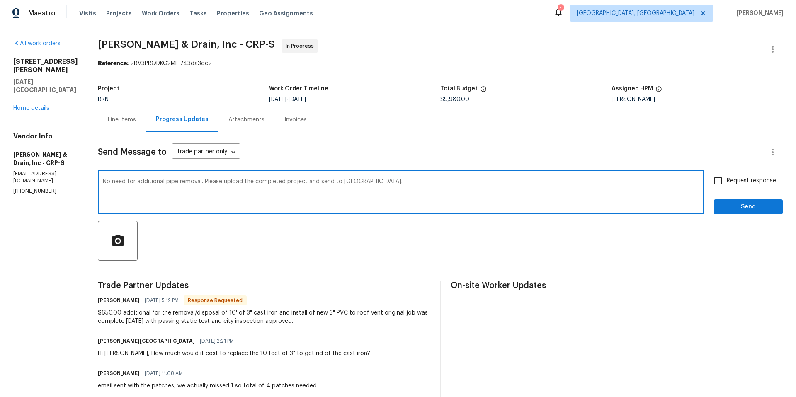
click at [359, 181] on textarea "No need for additional pipe removal. Please upload the completed project and se…" at bounding box center [401, 193] width 596 height 29
click at [304, 184] on textarea "No need for additional pipe removal. Please upload the completed project and se…" at bounding box center [401, 193] width 596 height 29
type textarea "No need for additional pipe removal. Please upload the completed project, total…"
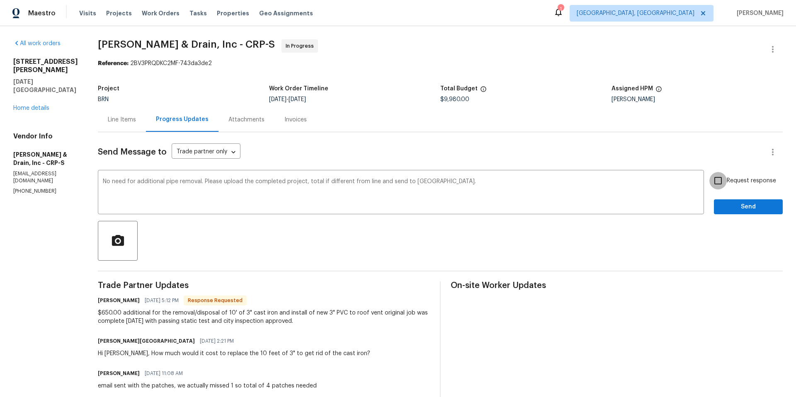
click at [716, 181] on input "Request response" at bounding box center [717, 180] width 17 height 17
checkbox input "true"
click at [724, 210] on span "Send" at bounding box center [749, 207] width 56 height 10
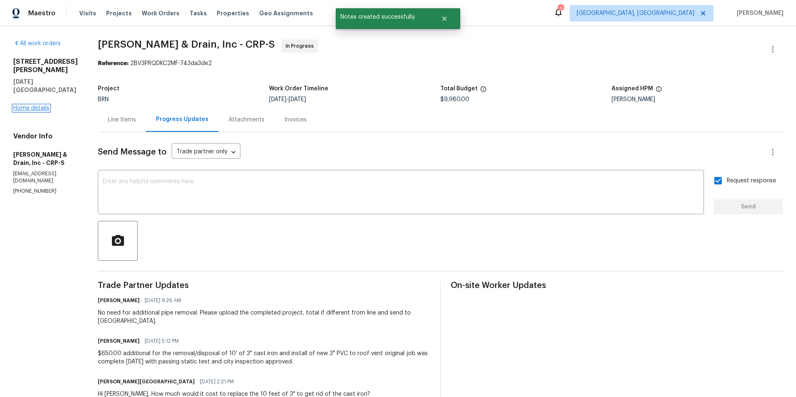
click at [28, 105] on link "Home details" at bounding box center [31, 108] width 36 height 6
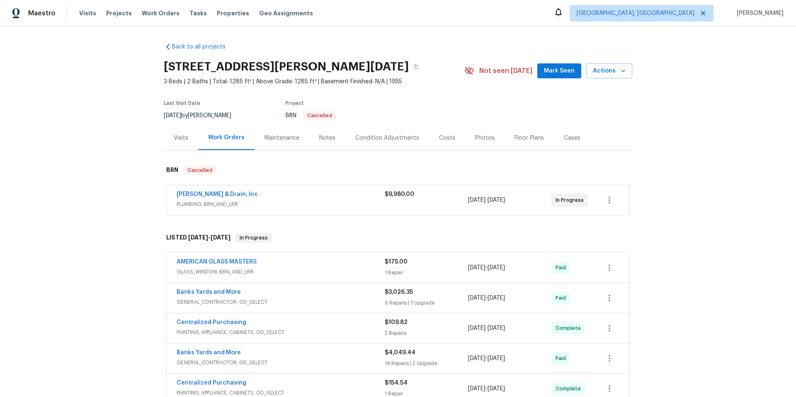
click at [574, 74] on button "Mark Seen" at bounding box center [559, 70] width 44 height 15
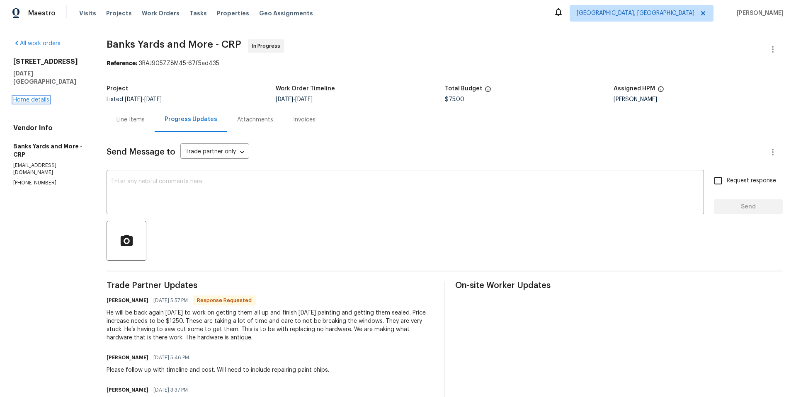
click at [36, 97] on link "Home details" at bounding box center [31, 100] width 36 height 6
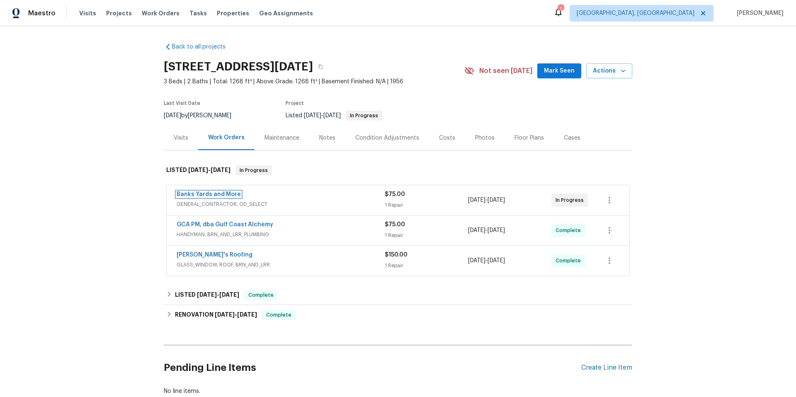
click at [210, 195] on link "Banks Yards and More" at bounding box center [209, 195] width 64 height 6
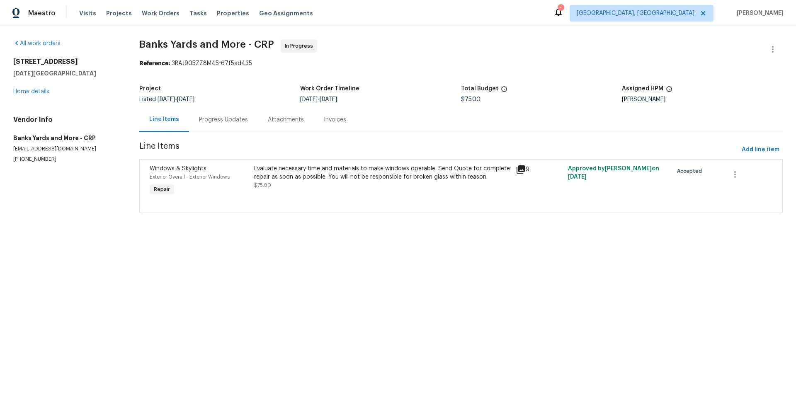
click at [214, 117] on div "Progress Updates" at bounding box center [223, 120] width 49 height 8
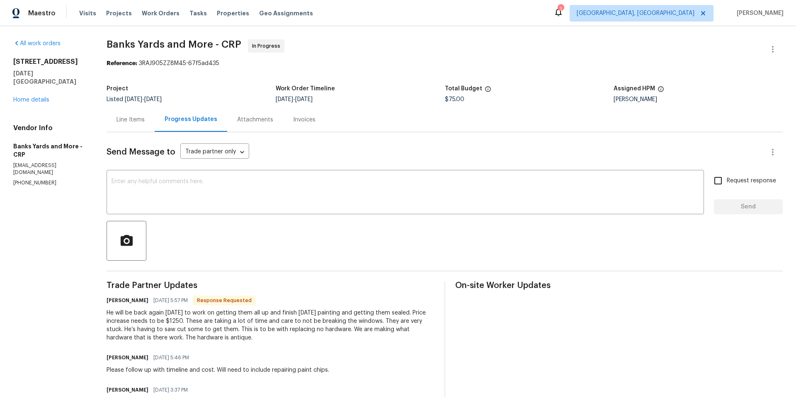
click at [132, 120] on div "Line Items" at bounding box center [131, 120] width 28 height 8
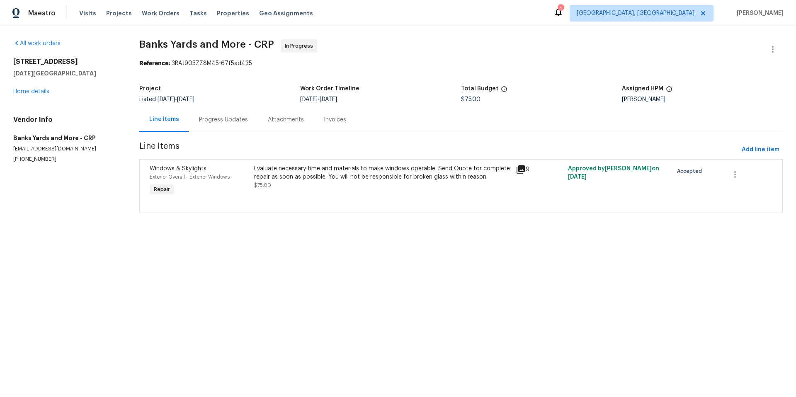
click at [293, 174] on div "Evaluate necessary time and materials to make windows operable. Send Quote for …" at bounding box center [382, 173] width 257 height 17
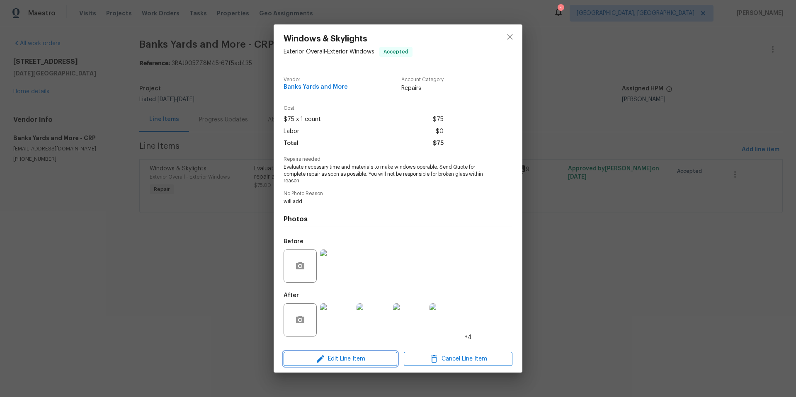
click at [357, 362] on span "Edit Line Item" at bounding box center [340, 359] width 109 height 10
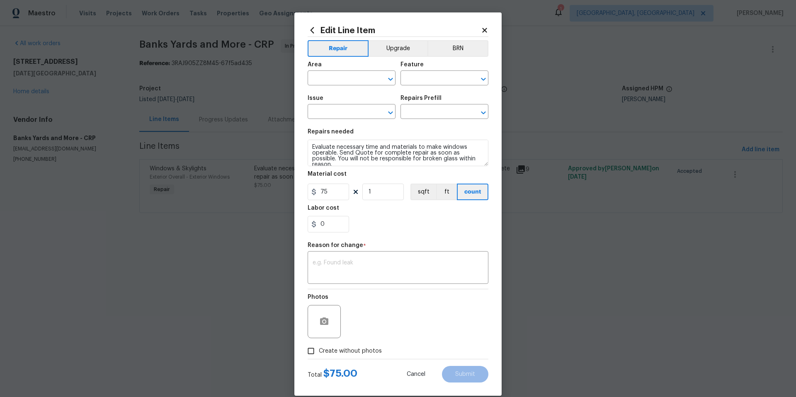
type input "Exterior Overall"
type input "Exterior Windows"
type input "Windows & Skylights"
type input "Add a Task $1.00"
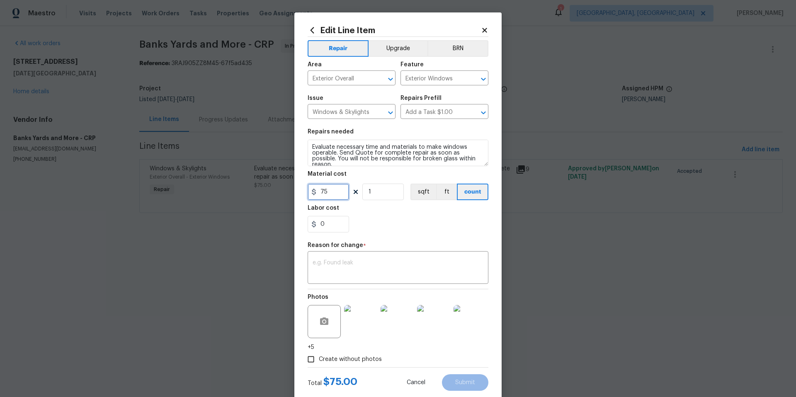
click at [330, 193] on input "75" at bounding box center [328, 192] width 41 height 17
type input "1250"
click at [313, 265] on textarea at bounding box center [398, 268] width 171 height 17
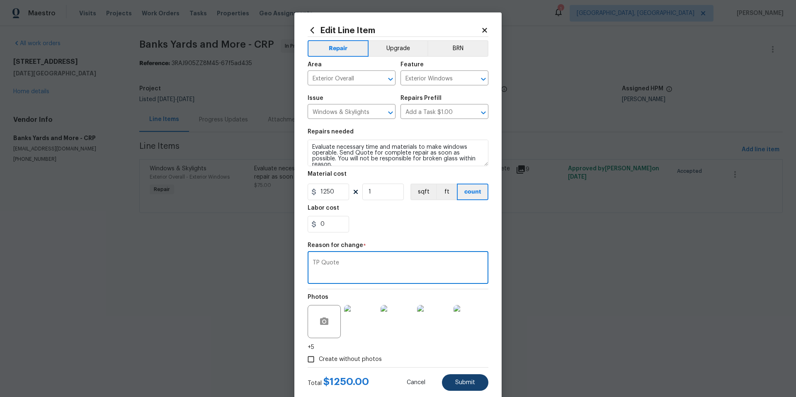
type textarea "TP Quote"
click at [469, 385] on span "Submit" at bounding box center [465, 383] width 20 height 6
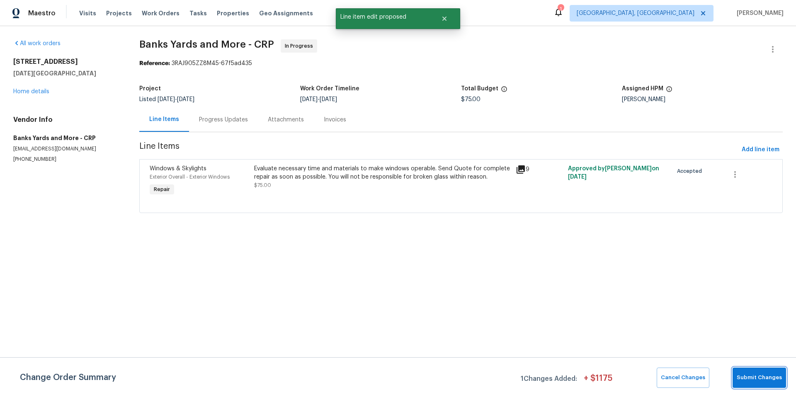
click at [749, 378] on span "Submit Changes" at bounding box center [759, 378] width 45 height 10
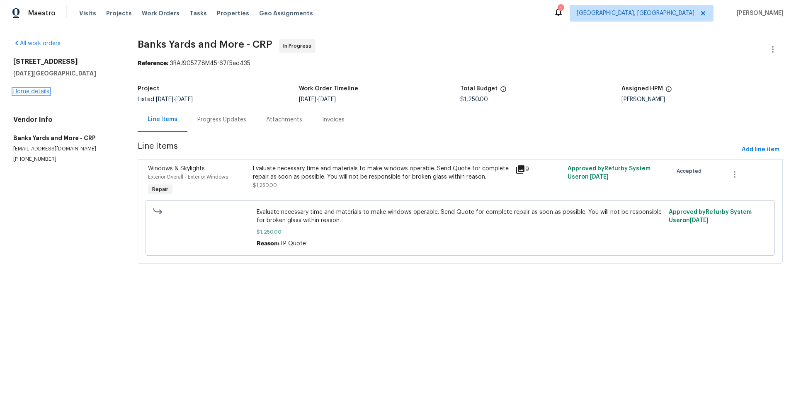
click at [35, 94] on link "Home details" at bounding box center [31, 92] width 36 height 6
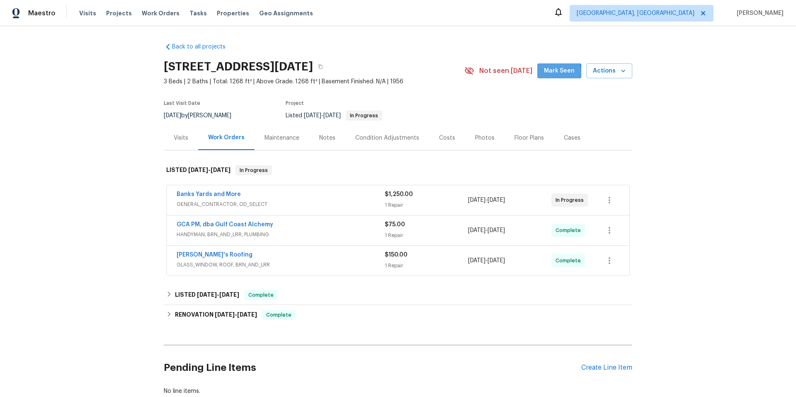
click at [552, 72] on span "Mark Seen" at bounding box center [559, 71] width 31 height 10
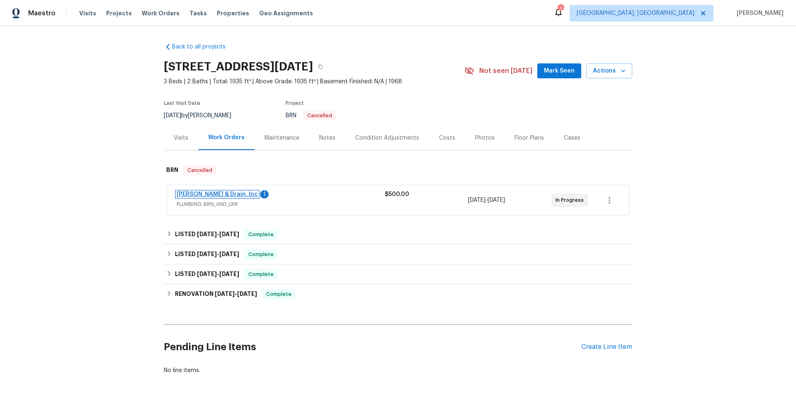
click at [219, 195] on link "[PERSON_NAME] & Drain, Inc" at bounding box center [217, 195] width 81 height 6
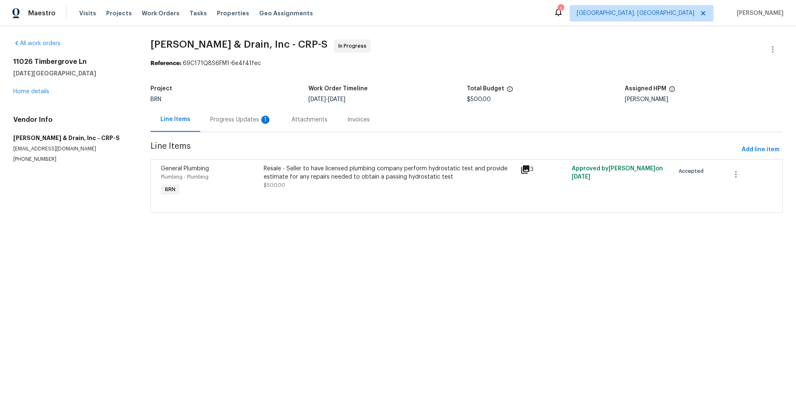
click at [236, 120] on div "Progress Updates 1" at bounding box center [240, 120] width 61 height 8
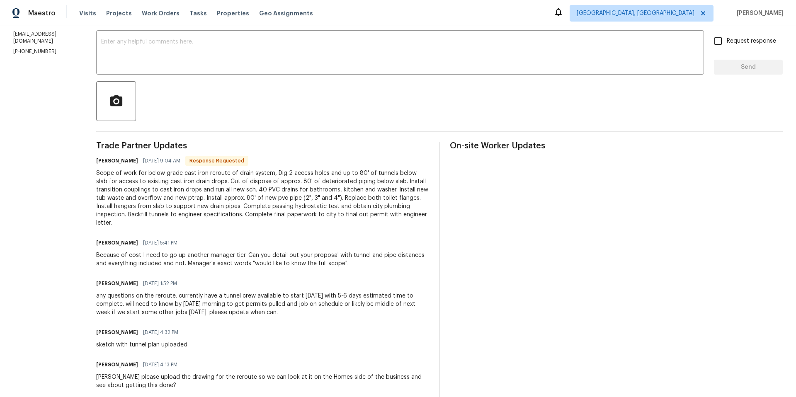
scroll to position [150, 0]
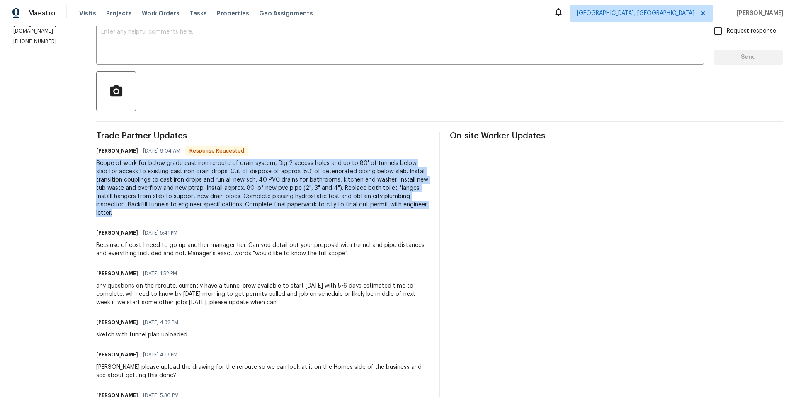
drag, startPoint x: 97, startPoint y: 161, endPoint x: 219, endPoint y: 213, distance: 132.6
click at [219, 213] on div "All work orders [STREET_ADDRESS][DATE] Home details Vendor Info [PERSON_NAME] &…" at bounding box center [398, 294] width 796 height 837
copy div "Scope of work for below grade cast iron reroute of drain system, Dig 2 access h…"
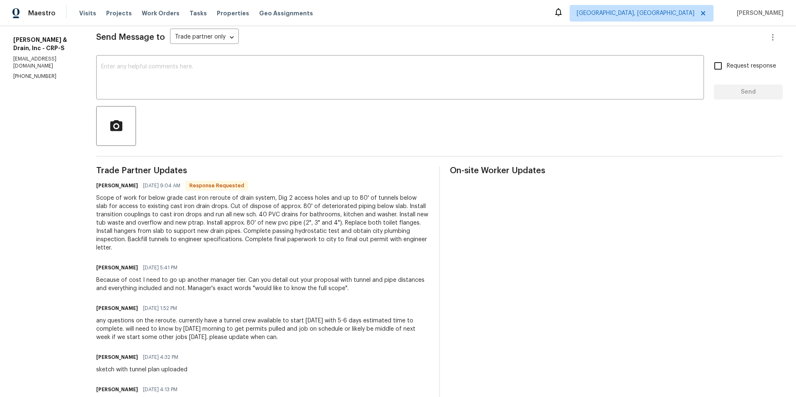
scroll to position [0, 0]
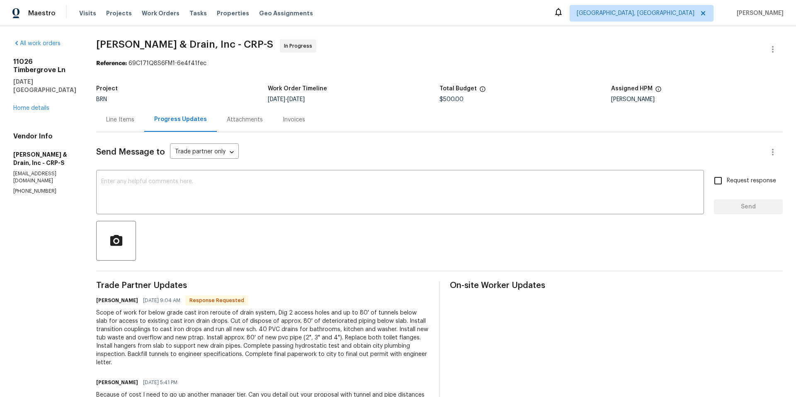
click at [119, 121] on div "Line Items" at bounding box center [120, 120] width 28 height 8
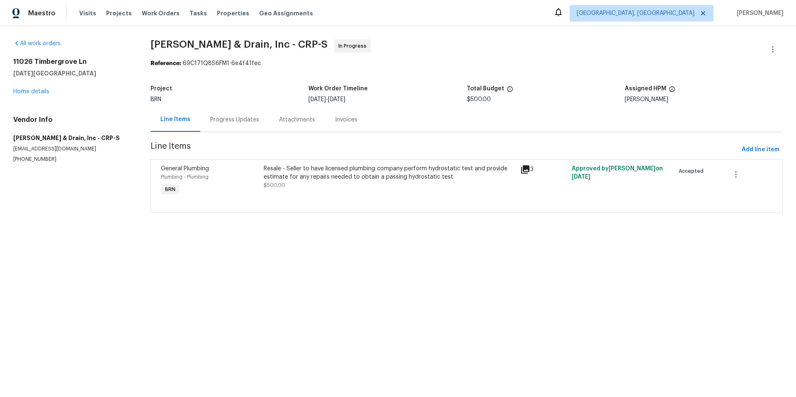
click at [363, 177] on div "Resale - Seller to have licensed plumbing company perform hydrostatic test and …" at bounding box center [390, 173] width 252 height 17
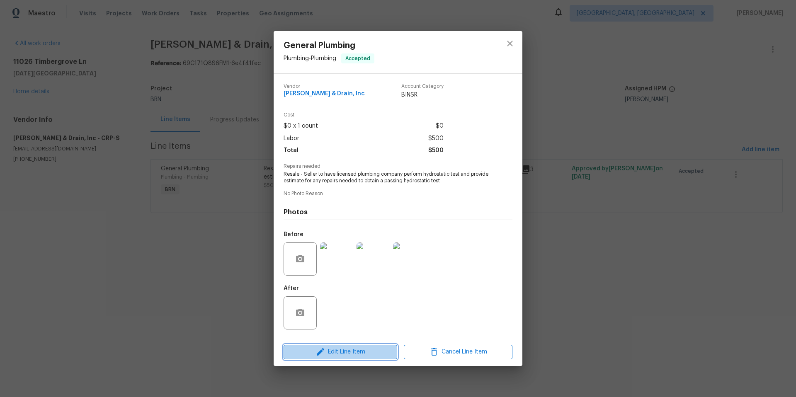
click at [347, 354] on span "Edit Line Item" at bounding box center [340, 352] width 109 height 10
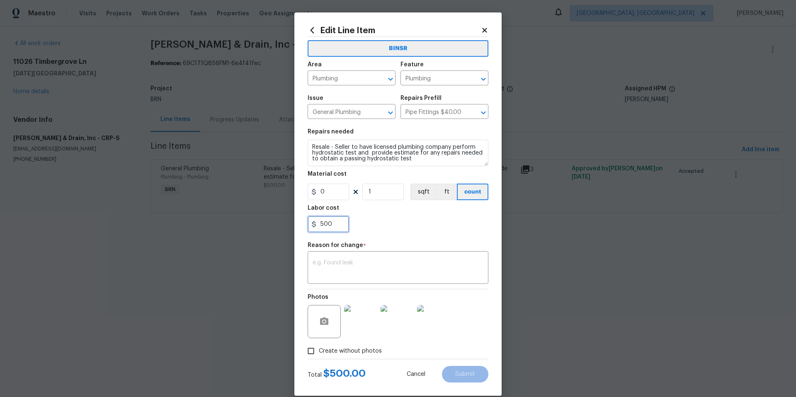
click at [336, 224] on input "500" at bounding box center [328, 224] width 41 height 17
type input "735"
click at [317, 265] on textarea at bounding box center [398, 268] width 171 height 17
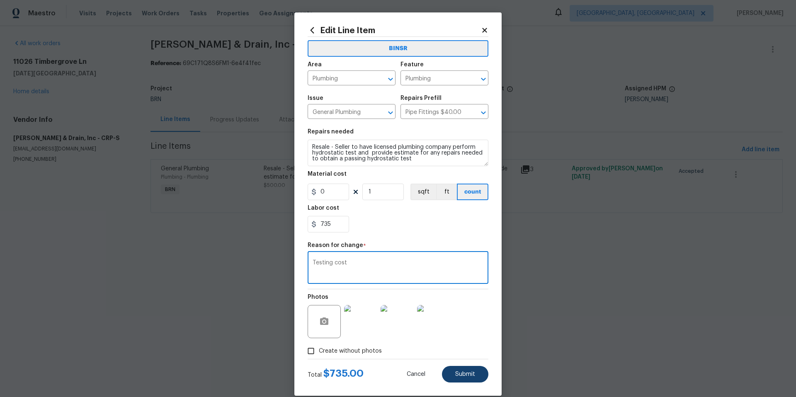
type textarea "Testing cost"
click at [466, 374] on span "Submit" at bounding box center [465, 374] width 20 height 6
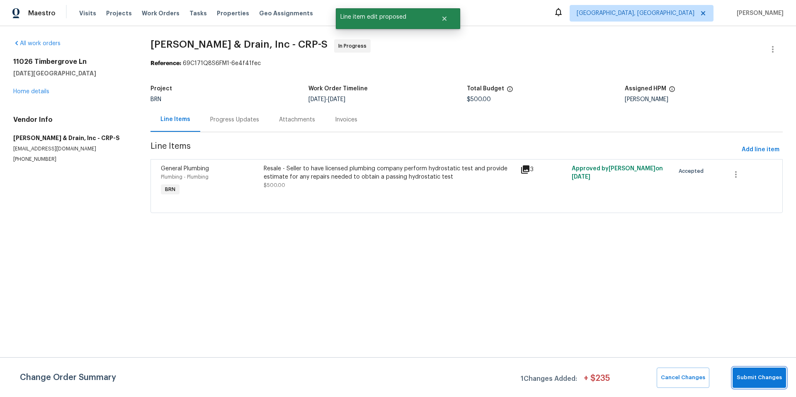
click at [743, 379] on span "Submit Changes" at bounding box center [759, 378] width 45 height 10
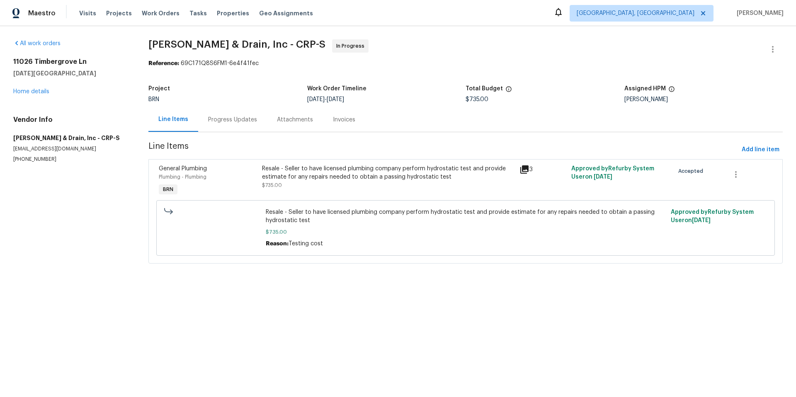
click at [224, 120] on div "Progress Updates" at bounding box center [232, 120] width 49 height 8
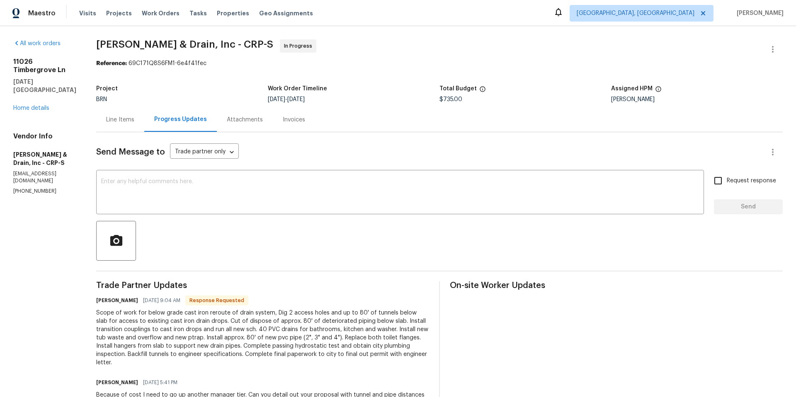
click at [119, 122] on div "Line Items" at bounding box center [120, 120] width 28 height 8
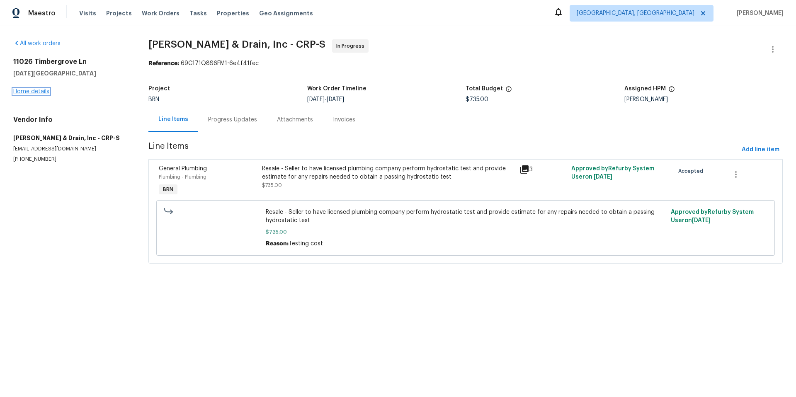
click at [32, 89] on link "Home details" at bounding box center [31, 92] width 36 height 6
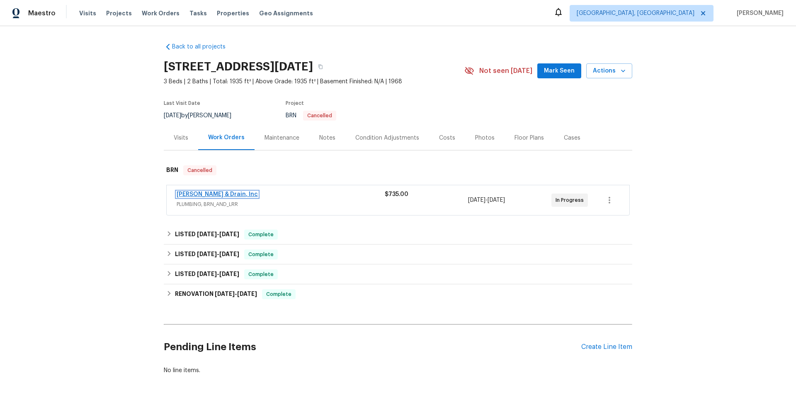
click at [202, 193] on link "[PERSON_NAME] & Drain, Inc" at bounding box center [217, 195] width 81 height 6
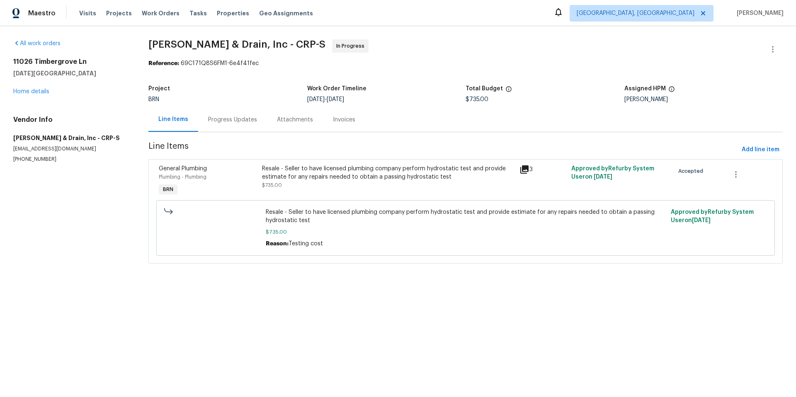
click at [333, 169] on div "Resale - Seller to have licensed plumbing company perform hydrostatic test and …" at bounding box center [388, 173] width 253 height 17
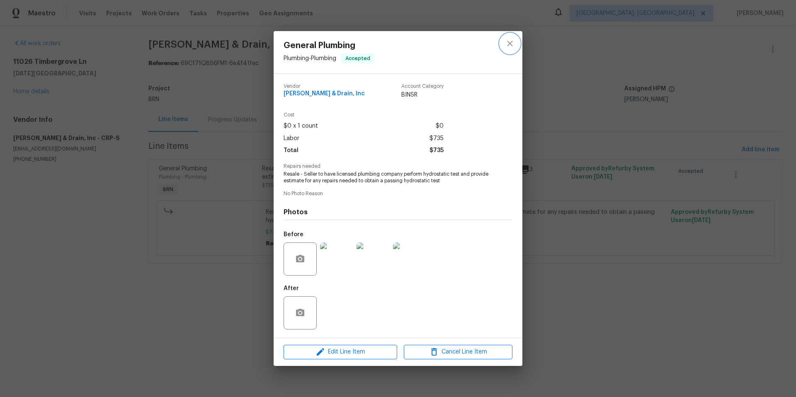
click at [513, 44] on icon "close" at bounding box center [510, 44] width 10 height 10
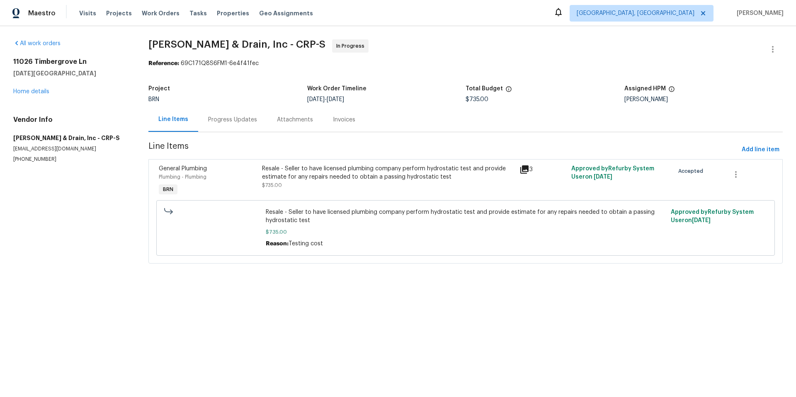
click at [229, 119] on div "Progress Updates" at bounding box center [232, 120] width 49 height 8
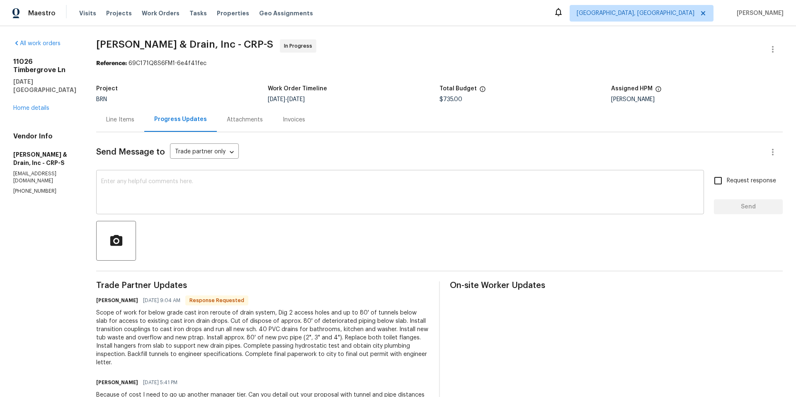
click at [172, 191] on textarea at bounding box center [400, 193] width 598 height 29
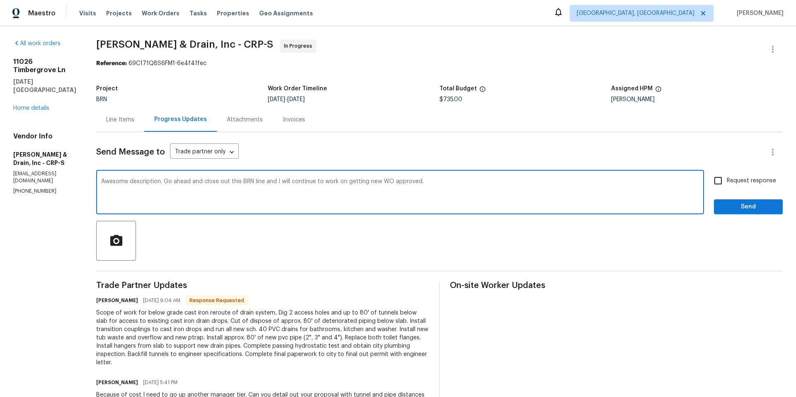
type textarea "Awesome description. Go ahead and close out this BRN line and I will continue t…"
click at [714, 179] on input "Request response" at bounding box center [717, 180] width 17 height 17
checkbox input "true"
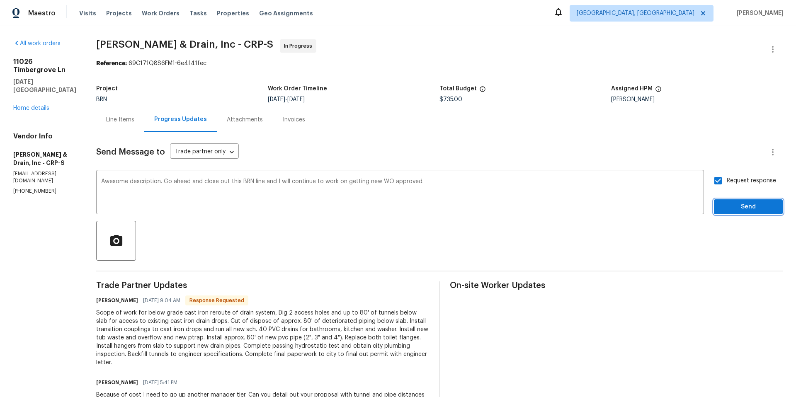
click at [734, 207] on span "Send" at bounding box center [749, 207] width 56 height 10
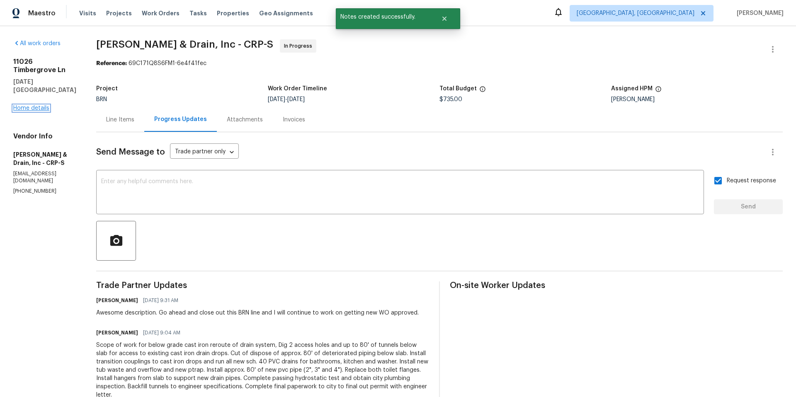
click at [46, 107] on link "Home details" at bounding box center [31, 108] width 36 height 6
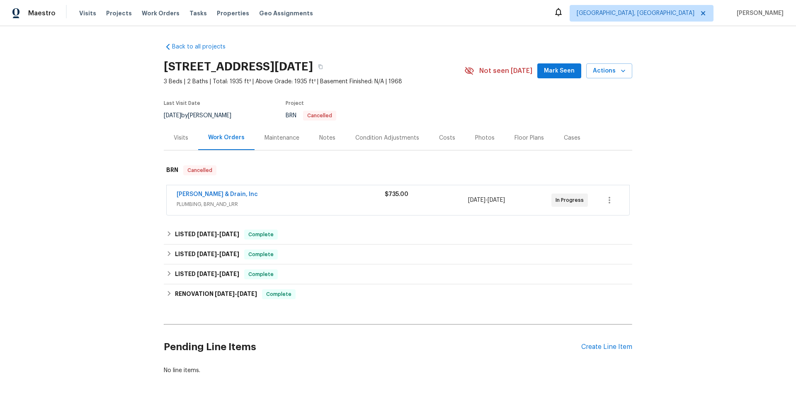
click at [545, 68] on span "Mark Seen" at bounding box center [559, 71] width 31 height 10
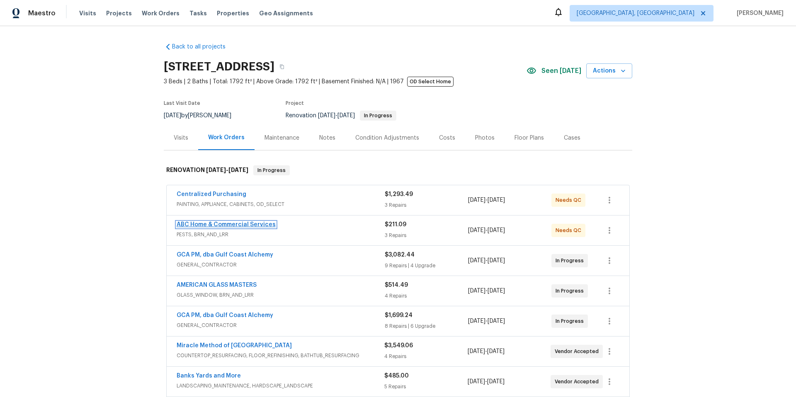
click at [219, 224] on link "ABC Home & Commercial Services" at bounding box center [226, 225] width 99 height 6
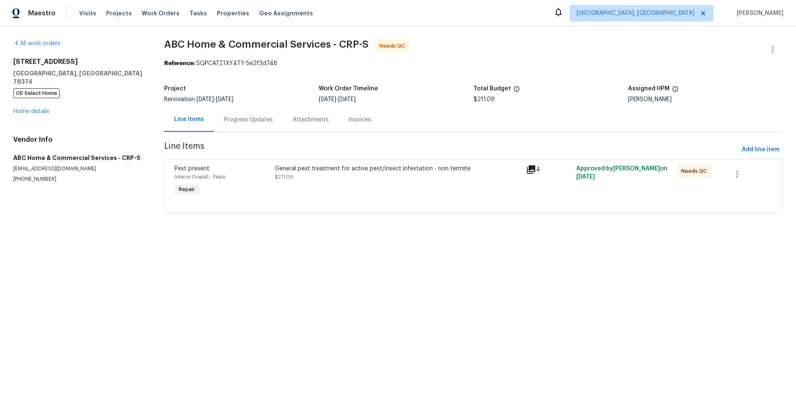
click at [324, 184] on div "General pest treatment for active pest/insect infestation - non termite $211.09" at bounding box center [397, 181] width 251 height 38
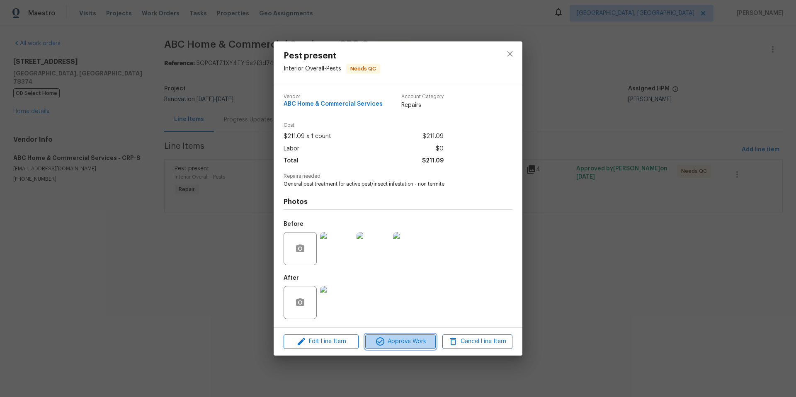
click at [402, 346] on span "Approve Work" at bounding box center [400, 342] width 65 height 10
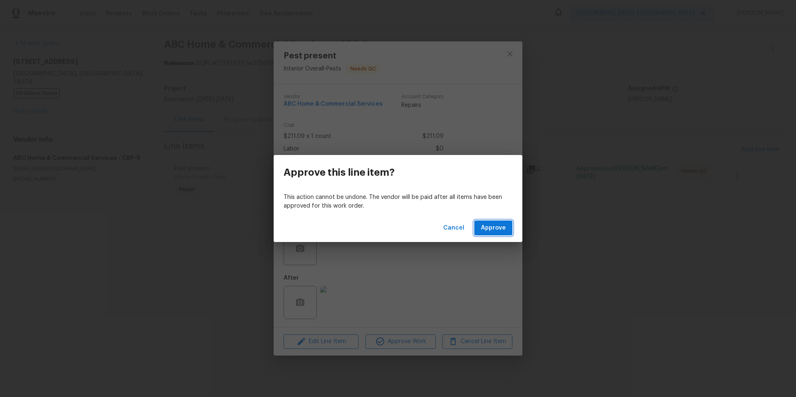
click at [487, 234] on button "Approve" at bounding box center [493, 228] width 38 height 15
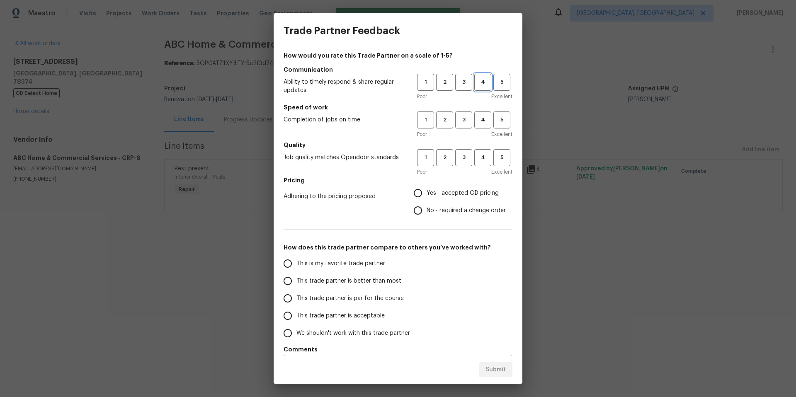
click at [474, 87] on button "4" at bounding box center [482, 82] width 17 height 17
drag, startPoint x: 479, startPoint y: 117, endPoint x: 478, endPoint y: 129, distance: 11.7
click at [480, 119] on span "4" at bounding box center [482, 120] width 15 height 10
click at [474, 165] on button "4" at bounding box center [482, 157] width 17 height 17
click at [416, 212] on input "No - required a change order" at bounding box center [417, 210] width 17 height 17
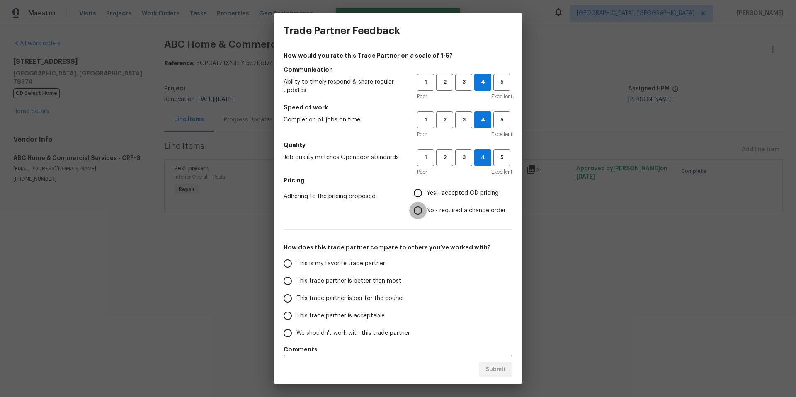
radio input "true"
click at [327, 278] on span "This trade partner is better than most" at bounding box center [348, 281] width 105 height 9
click at [296, 278] on input "This trade partner is better than most" at bounding box center [287, 280] width 17 height 17
click at [503, 363] on button "Submit" at bounding box center [496, 369] width 34 height 15
radio input "true"
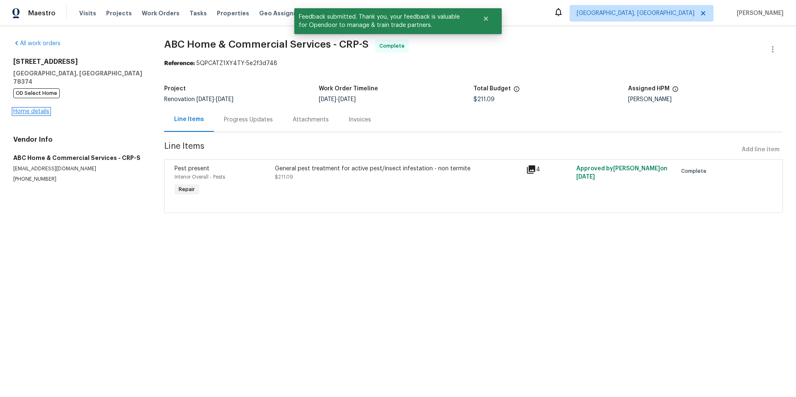
click at [41, 109] on link "Home details" at bounding box center [31, 112] width 36 height 6
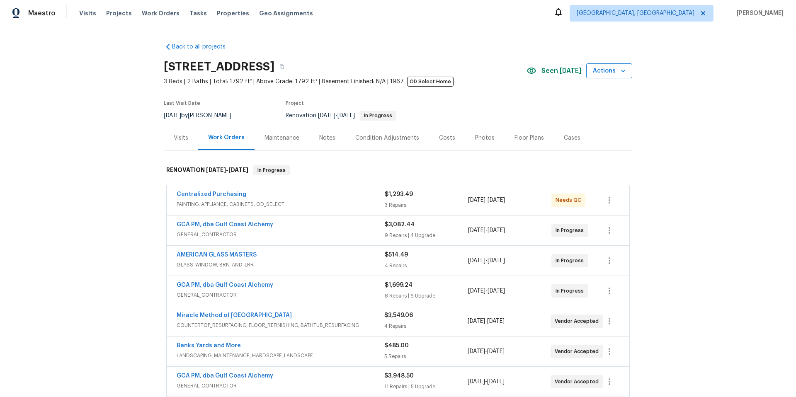
click at [620, 70] on icon "button" at bounding box center [623, 71] width 8 height 8
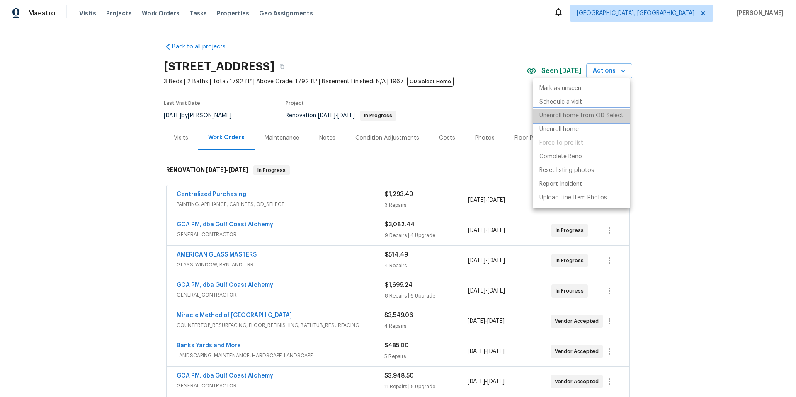
click at [606, 118] on p "Unenroll home from OD Select" at bounding box center [581, 116] width 84 height 9
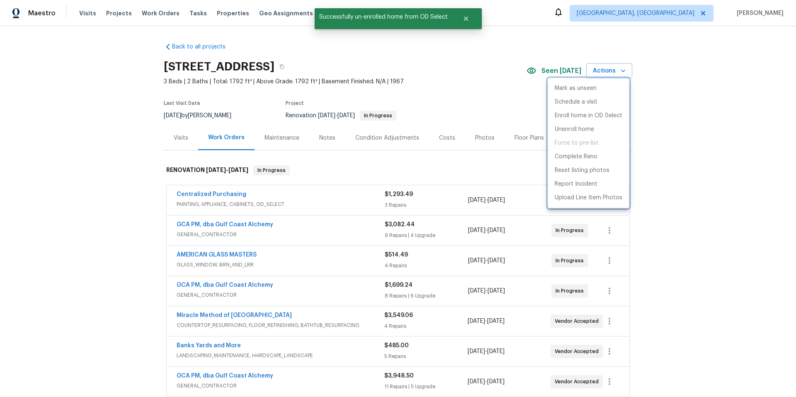
click at [467, 110] on div at bounding box center [398, 198] width 796 height 397
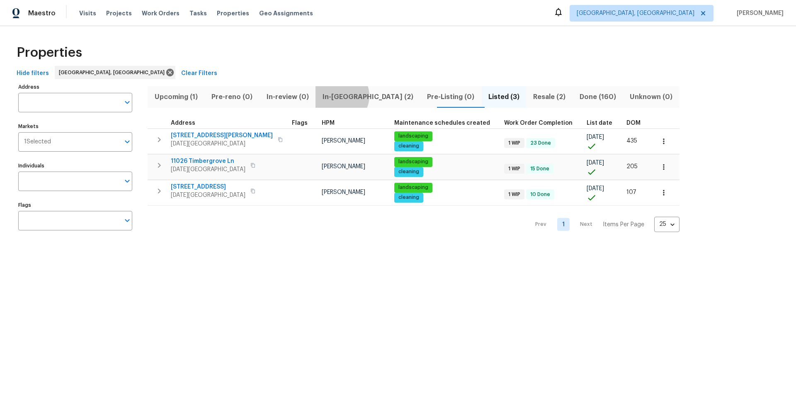
click at [347, 96] on span "In-[GEOGRAPHIC_DATA] (2)" at bounding box center [367, 97] width 95 height 12
